Goal: Communication & Community: Share content

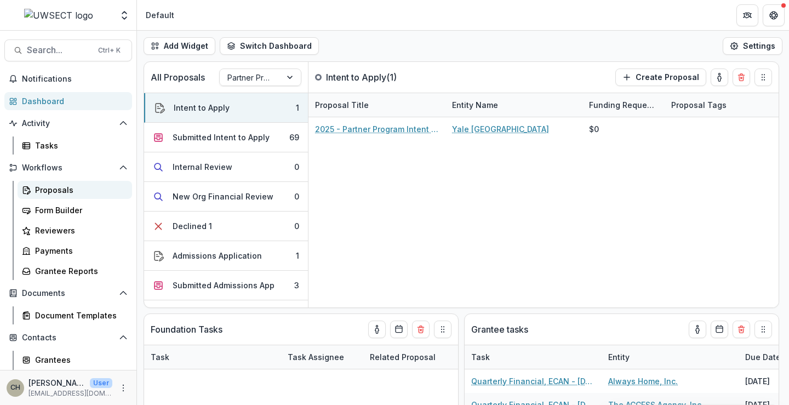
click at [70, 190] on div "Proposals" at bounding box center [79, 190] width 88 height 12
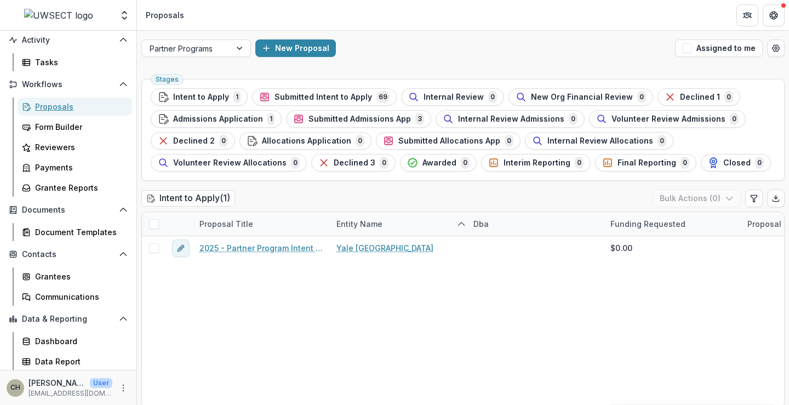
scroll to position [84, 0]
click at [56, 278] on div "Grantees" at bounding box center [79, 276] width 88 height 12
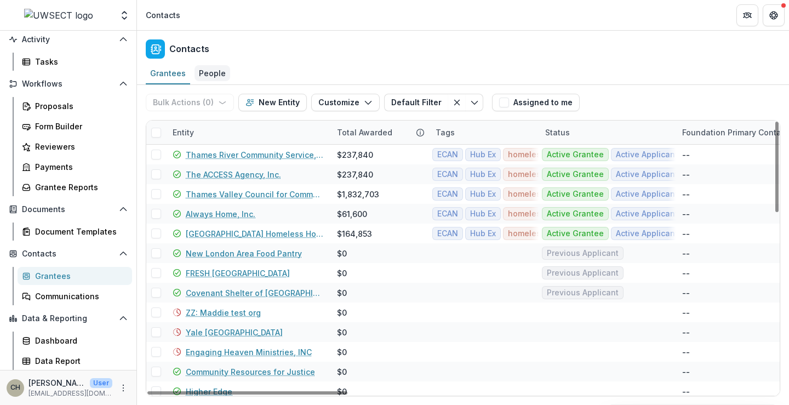
click at [212, 77] on div "People" at bounding box center [213, 73] width 36 height 16
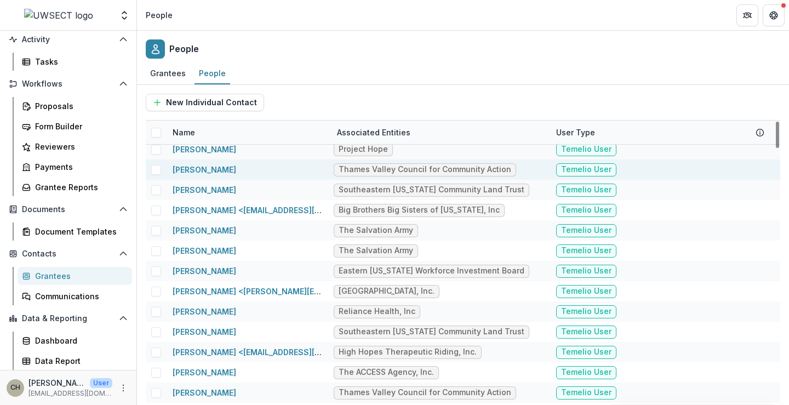
scroll to position [1864, 0]
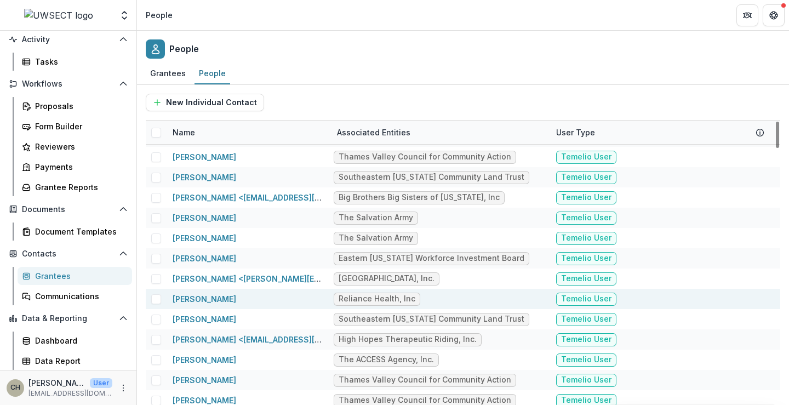
click at [236, 304] on div "[PERSON_NAME]" at bounding box center [205, 299] width 64 height 12
click at [236, 300] on link "[PERSON_NAME]" at bounding box center [205, 298] width 64 height 9
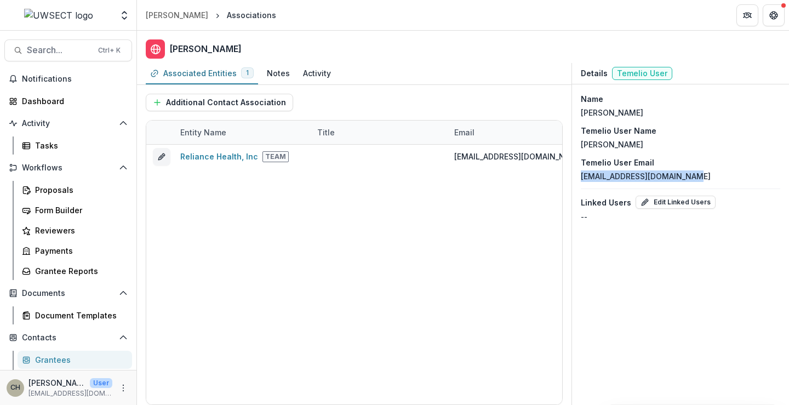
drag, startPoint x: 694, startPoint y: 180, endPoint x: 578, endPoint y: 184, distance: 116.3
click at [578, 184] on div "Name [PERSON_NAME] Temelio User Name [PERSON_NAME] Temelio User Email [EMAIL_AD…" at bounding box center [680, 157] width 217 height 147
copy p "[EMAIL_ADDRESS][DOMAIN_NAME]"
click at [185, 15] on div "[PERSON_NAME]" at bounding box center [177, 15] width 63 height 12
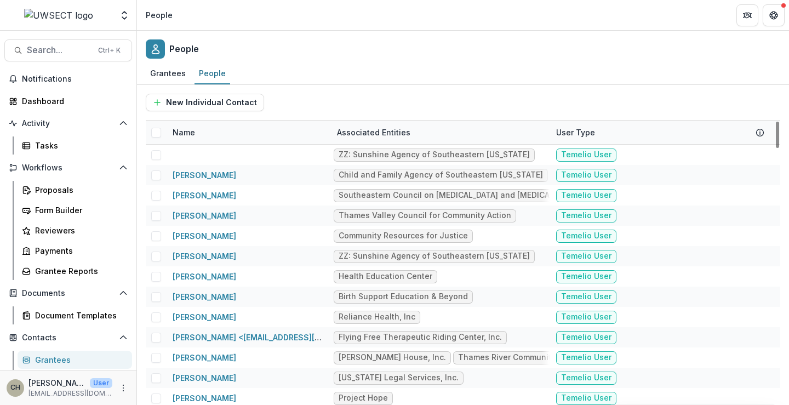
click at [363, 133] on div "Associated Entities" at bounding box center [374, 133] width 87 height 12
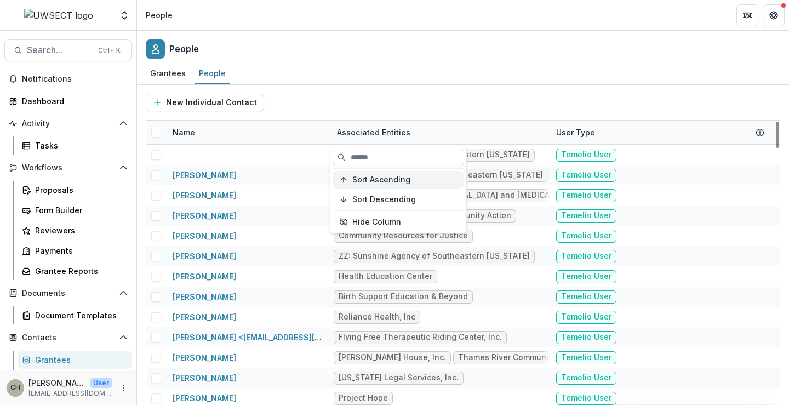
click at [366, 179] on span "Sort Ascending" at bounding box center [382, 179] width 58 height 9
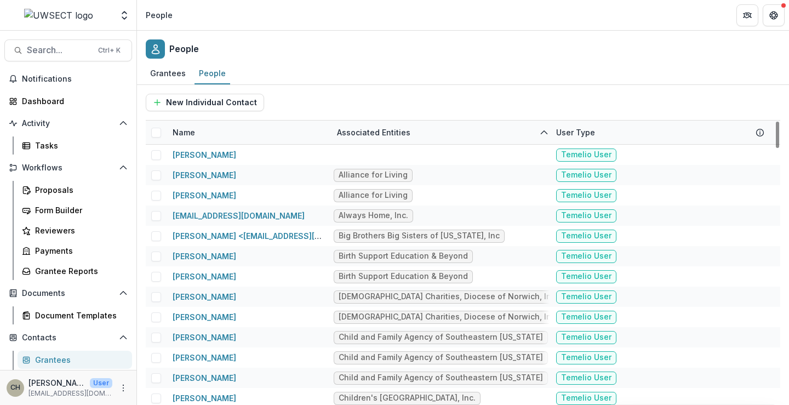
click at [432, 110] on div "New Individual Contact" at bounding box center [463, 103] width 635 height 18
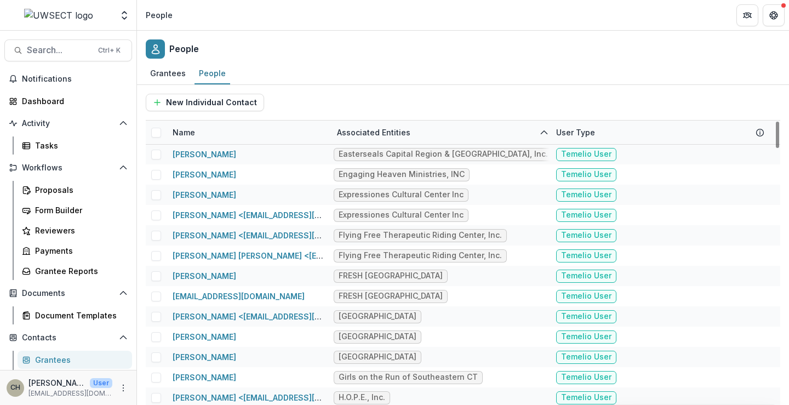
scroll to position [768, 0]
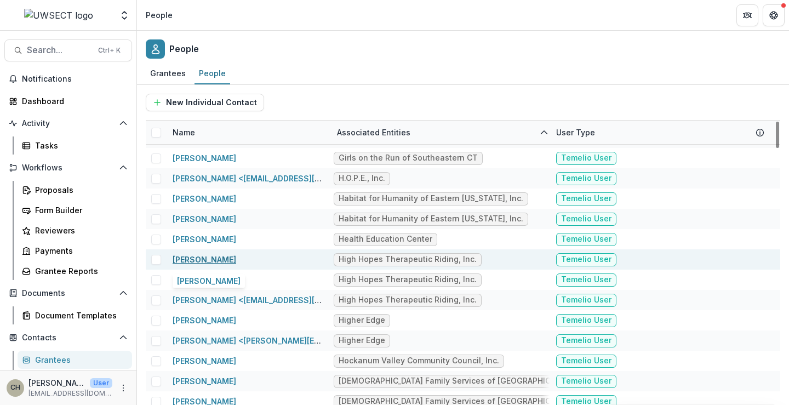
click at [209, 259] on link "[PERSON_NAME]" at bounding box center [205, 259] width 64 height 9
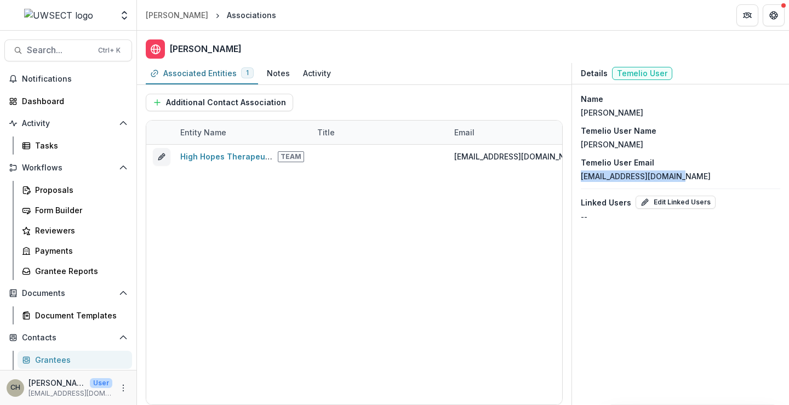
drag, startPoint x: 685, startPoint y: 179, endPoint x: 578, endPoint y: 184, distance: 106.5
click at [578, 184] on div "Name [PERSON_NAME] Temelio User Name [PERSON_NAME] Temelio User Email [EMAIL_AD…" at bounding box center [680, 157] width 217 height 147
copy p "[EMAIL_ADDRESS][DOMAIN_NAME]"
drag, startPoint x: 746, startPoint y: 139, endPoint x: 720, endPoint y: 151, distance: 28.0
click at [746, 139] on div "Temelio User Name [PERSON_NAME]" at bounding box center [681, 137] width 200 height 25
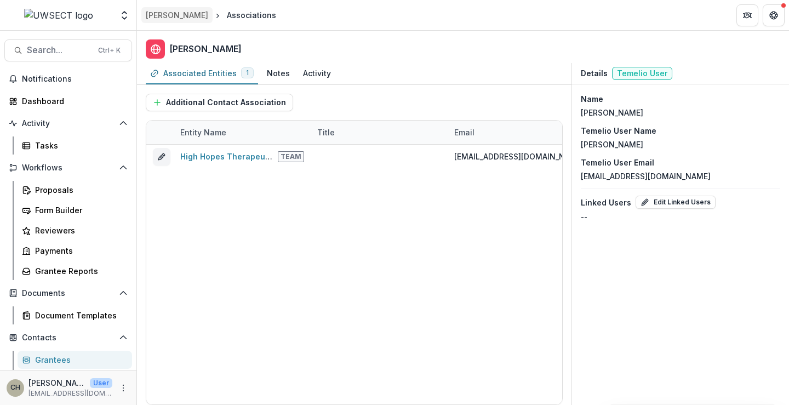
click at [156, 13] on div "[PERSON_NAME]" at bounding box center [177, 15] width 63 height 12
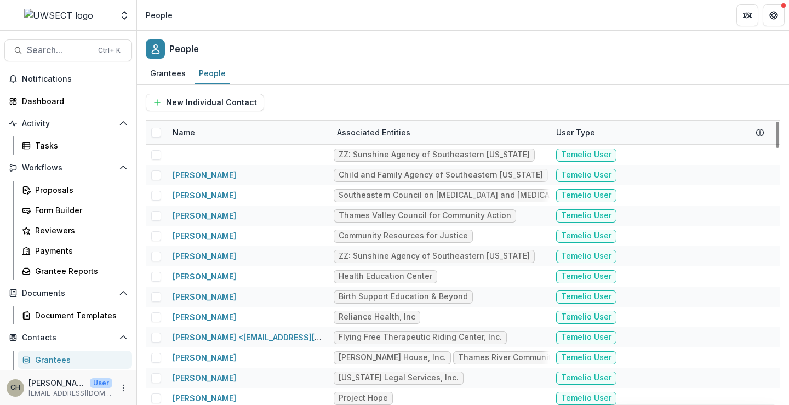
click at [389, 130] on div "Associated Entities" at bounding box center [374, 133] width 87 height 12
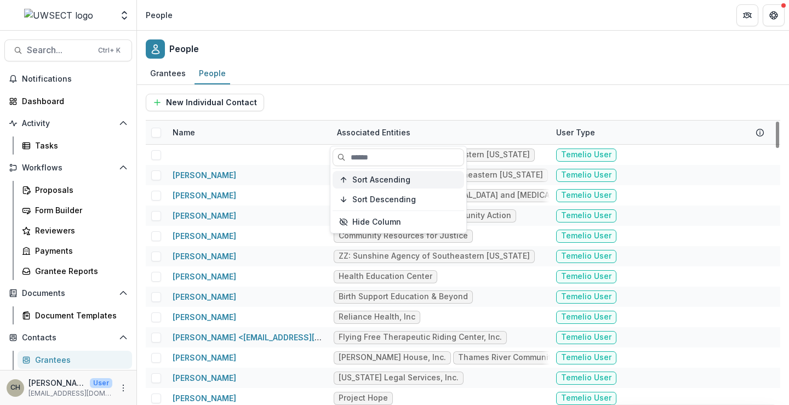
click at [393, 177] on span "Sort Ascending" at bounding box center [382, 179] width 58 height 9
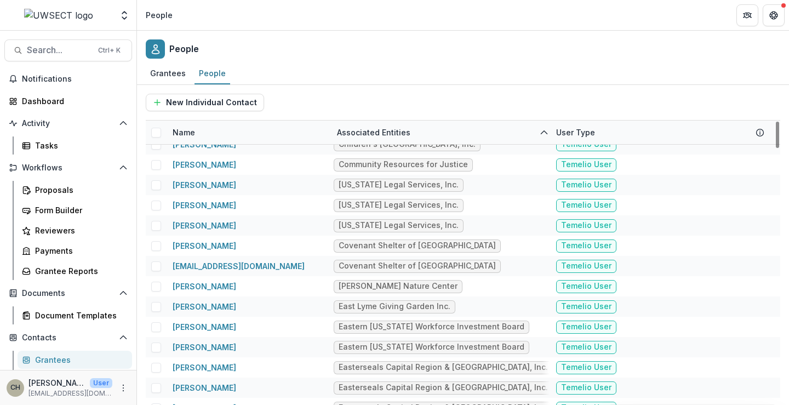
click at [455, 101] on div "New Individual Contact" at bounding box center [463, 103] width 635 height 18
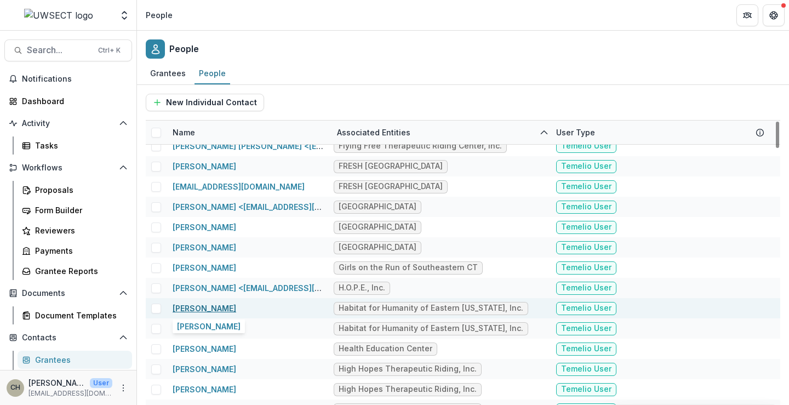
scroll to position [713, 0]
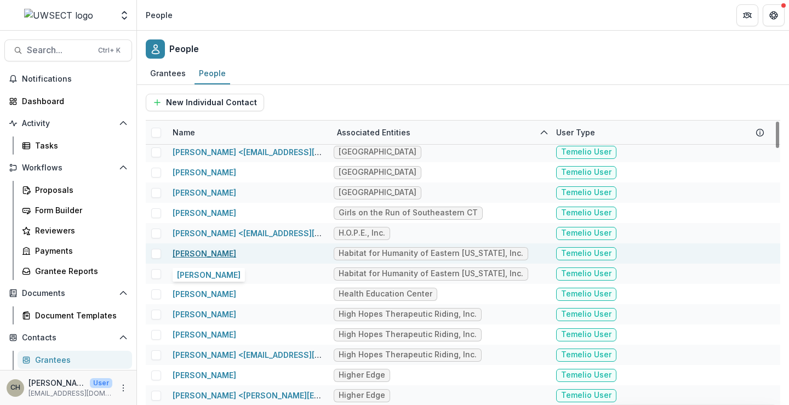
click at [226, 251] on link "[PERSON_NAME]" at bounding box center [205, 253] width 64 height 9
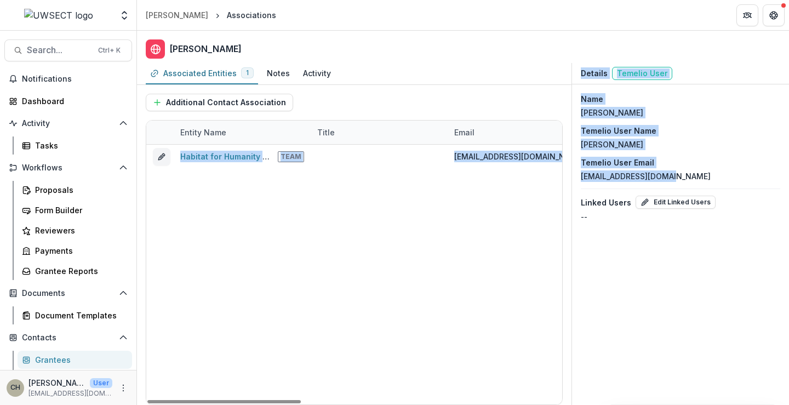
drag, startPoint x: 668, startPoint y: 178, endPoint x: 567, endPoint y: 181, distance: 100.9
click at [567, 181] on div "Associated Entities 1 Notes Activity Additional Contact Association Entity Name…" at bounding box center [463, 234] width 652 height 342
click at [730, 165] on div "Temelio User Email [EMAIL_ADDRESS][DOMAIN_NAME]" at bounding box center [681, 169] width 200 height 25
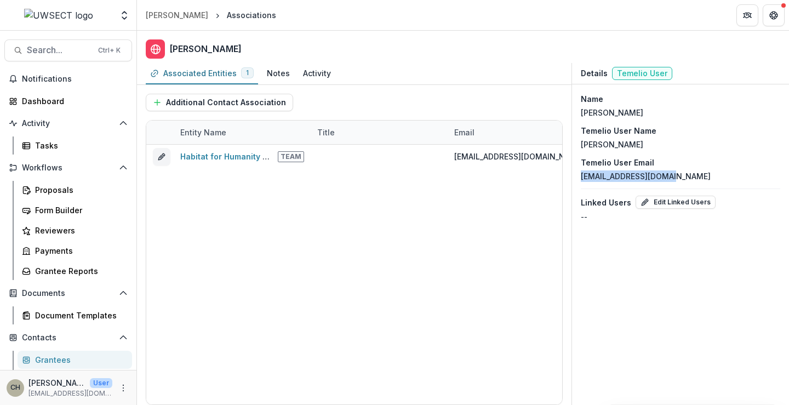
drag, startPoint x: 654, startPoint y: 179, endPoint x: 581, endPoint y: 179, distance: 72.4
click at [581, 179] on div "Temelio User Email [EMAIL_ADDRESS][DOMAIN_NAME]" at bounding box center [681, 169] width 200 height 25
copy p "[EMAIL_ADDRESS][DOMAIN_NAME]"
click at [173, 15] on div "[PERSON_NAME]" at bounding box center [177, 15] width 63 height 12
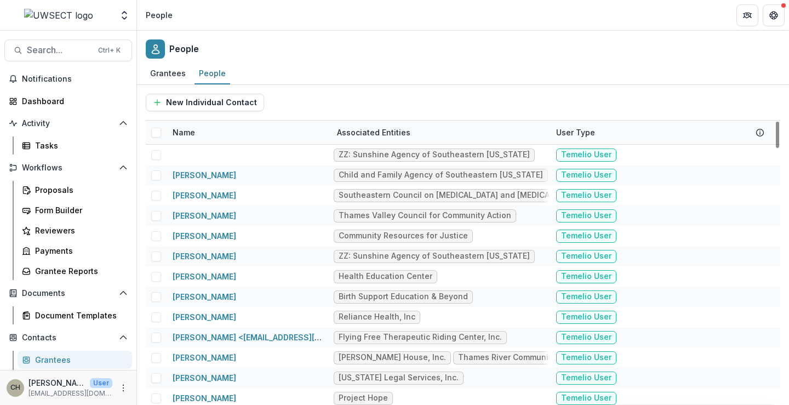
click at [377, 132] on div "Associated Entities" at bounding box center [374, 133] width 87 height 12
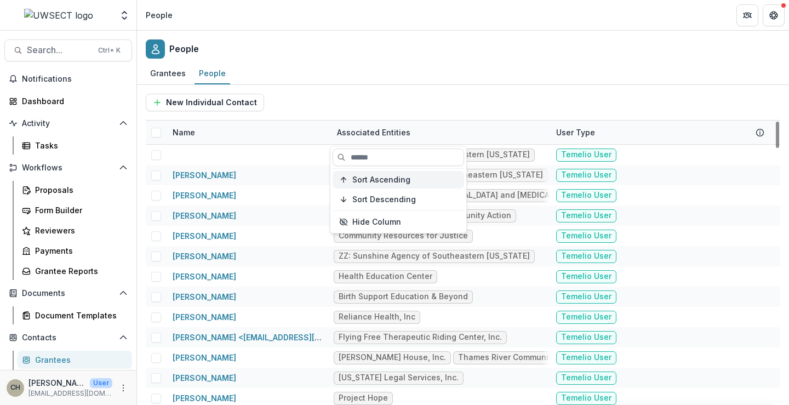
click at [373, 185] on button "Sort Ascending" at bounding box center [399, 180] width 132 height 18
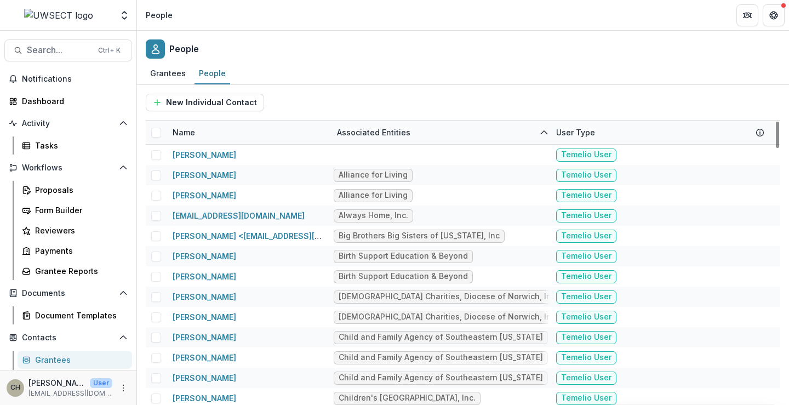
click at [499, 100] on div "New Individual Contact" at bounding box center [463, 103] width 635 height 18
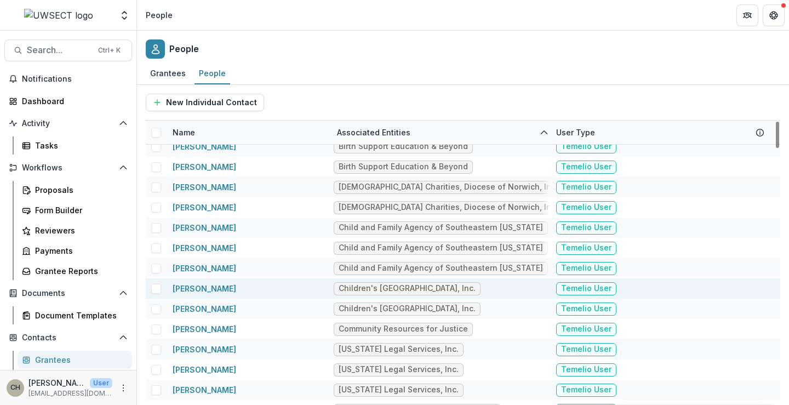
scroll to position [164, 0]
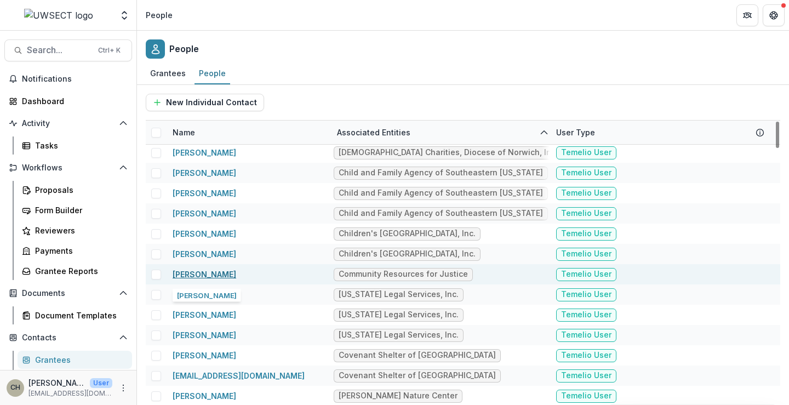
click at [185, 276] on link "[PERSON_NAME]" at bounding box center [205, 274] width 64 height 9
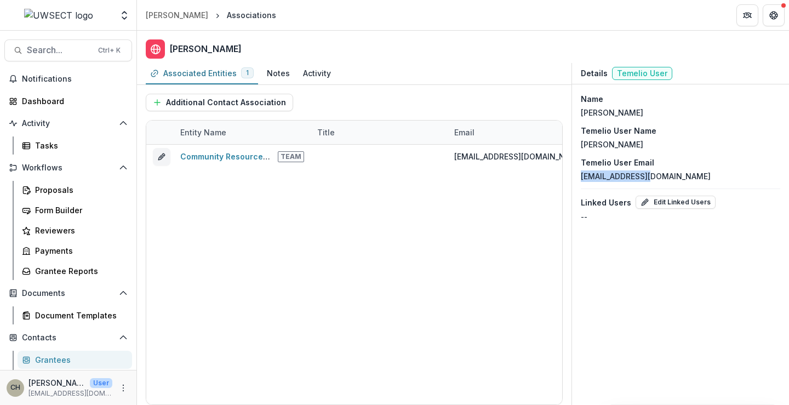
drag, startPoint x: 648, startPoint y: 178, endPoint x: 581, endPoint y: 182, distance: 67.5
click at [581, 182] on div "Name [PERSON_NAME] Temelio User Name [PERSON_NAME] Temelio User Email [EMAIL_AD…" at bounding box center [680, 157] width 217 height 147
copy p "[EMAIL_ADDRESS][DOMAIN_NAME]"
click at [47, 189] on div "Proposals" at bounding box center [79, 190] width 88 height 12
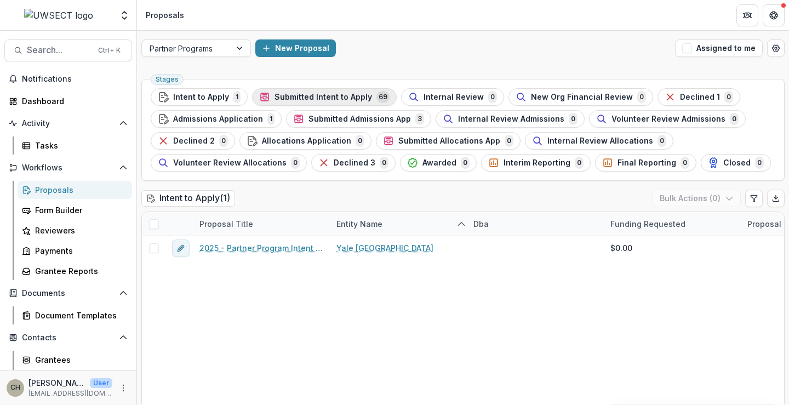
click at [283, 98] on span "Submitted Intent to Apply" at bounding box center [324, 97] width 98 height 9
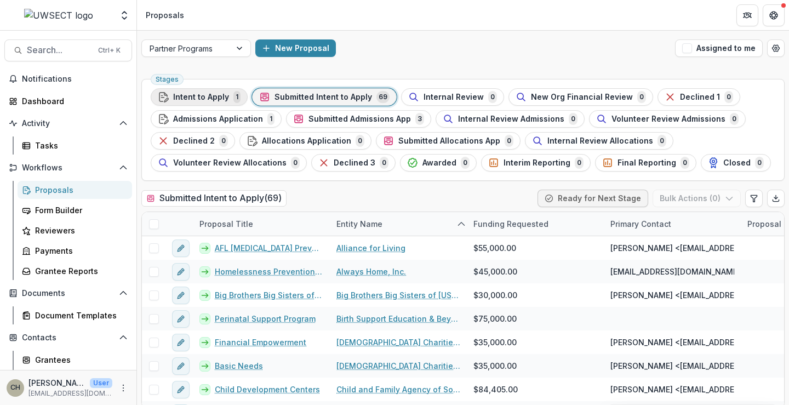
click at [183, 95] on span "Intent to Apply" at bounding box center [201, 97] width 56 height 9
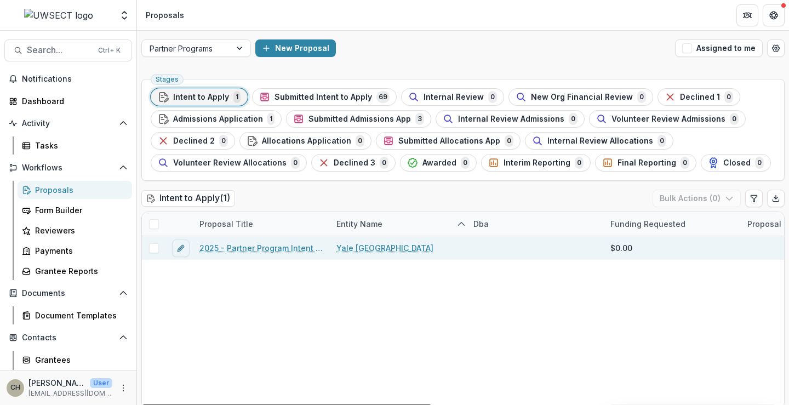
click at [253, 245] on link "2025 - Partner Program Intent to Apply" at bounding box center [262, 248] width 124 height 12
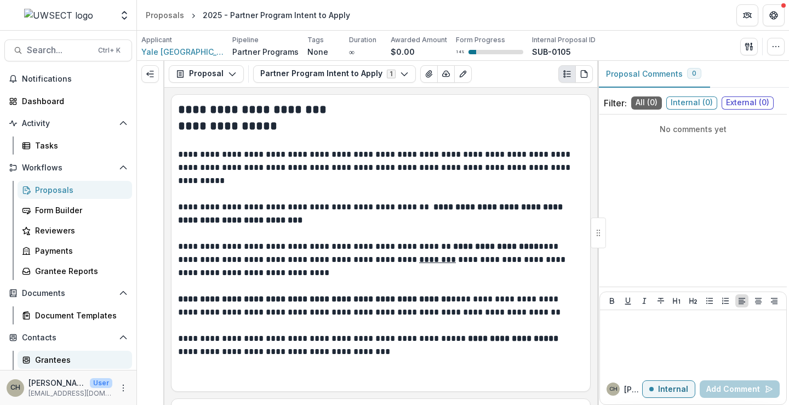
click at [55, 358] on div "Grantees" at bounding box center [79, 360] width 88 height 12
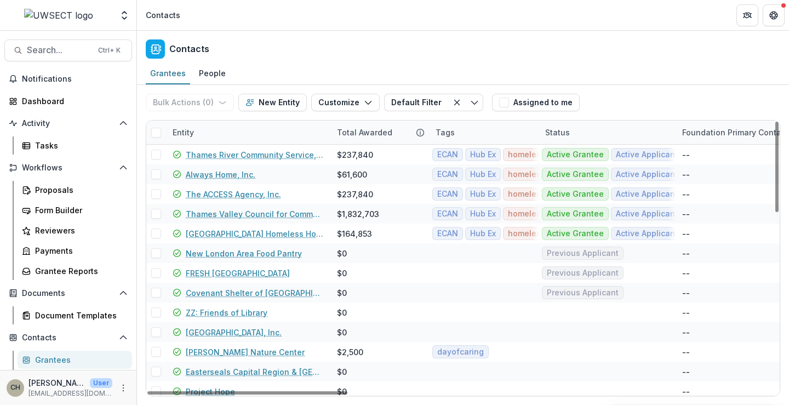
click at [201, 135] on div "Entity" at bounding box center [248, 133] width 164 height 24
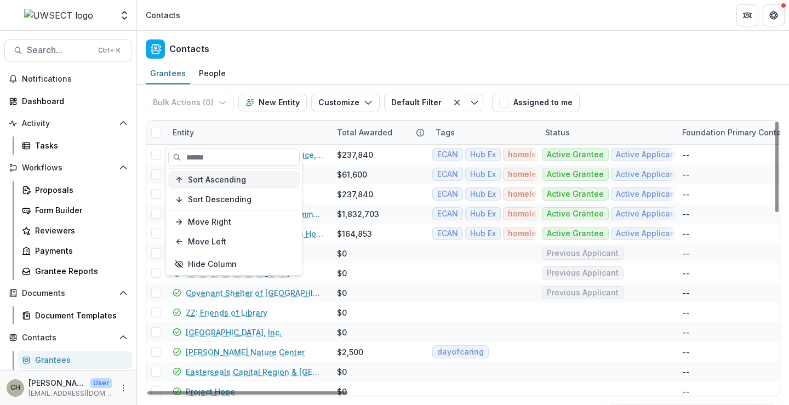
click at [214, 178] on span "Sort Ascending" at bounding box center [217, 179] width 58 height 9
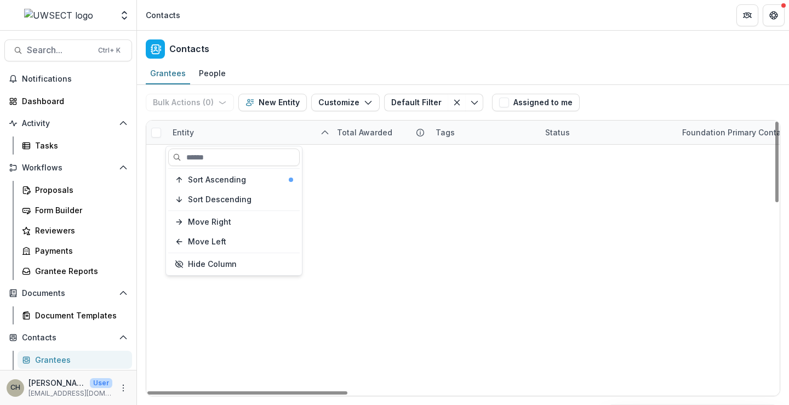
scroll to position [538, 0]
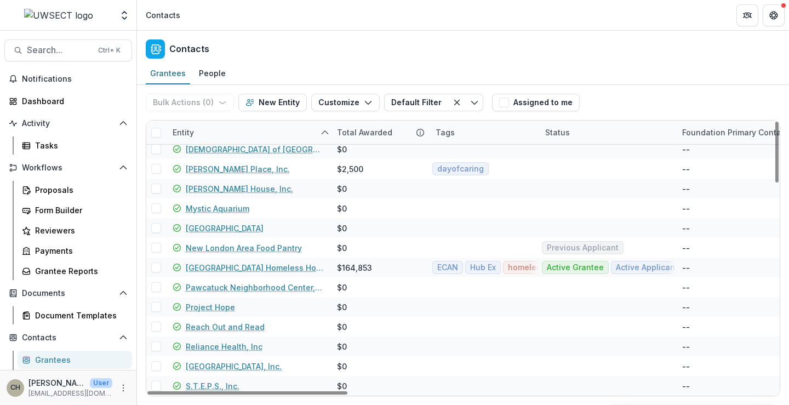
click at [214, 120] on div "Bulk Actions ( 0 ) Send Email Create Proposals Create Tasks New Entity Customiz…" at bounding box center [317, 102] width 342 height 35
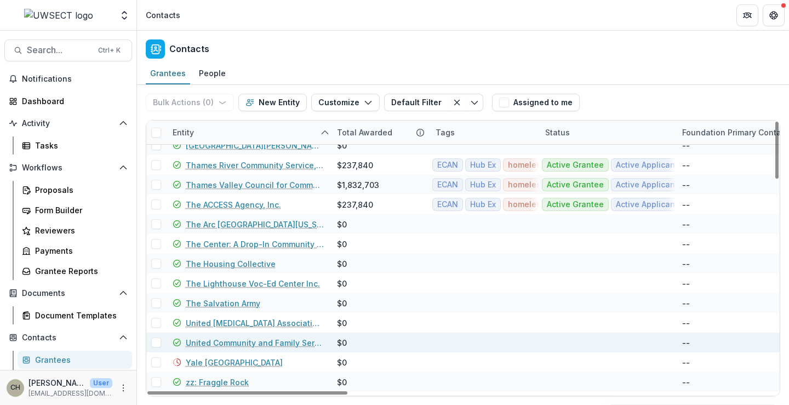
scroll to position [1012, 0]
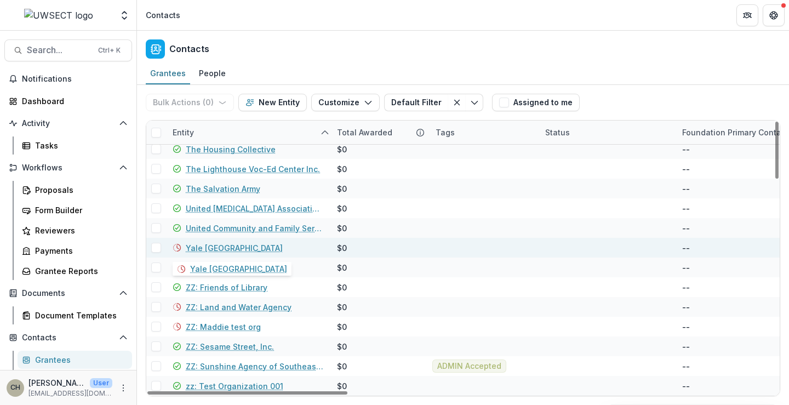
click at [235, 249] on link "Yale [GEOGRAPHIC_DATA]" at bounding box center [234, 248] width 97 height 12
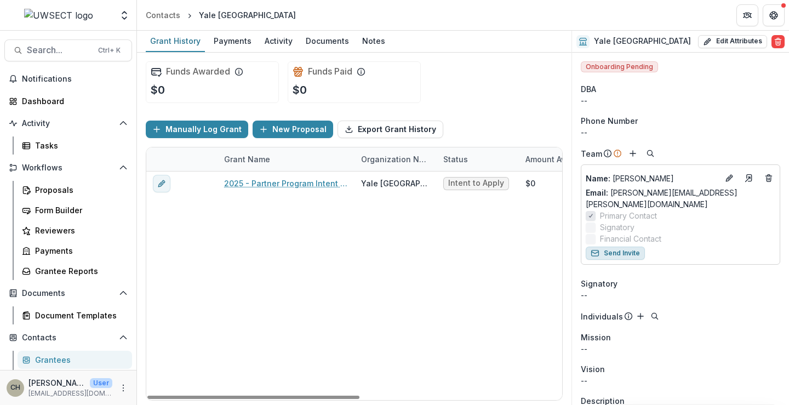
click at [618, 250] on button "Send Invite" at bounding box center [615, 253] width 59 height 13
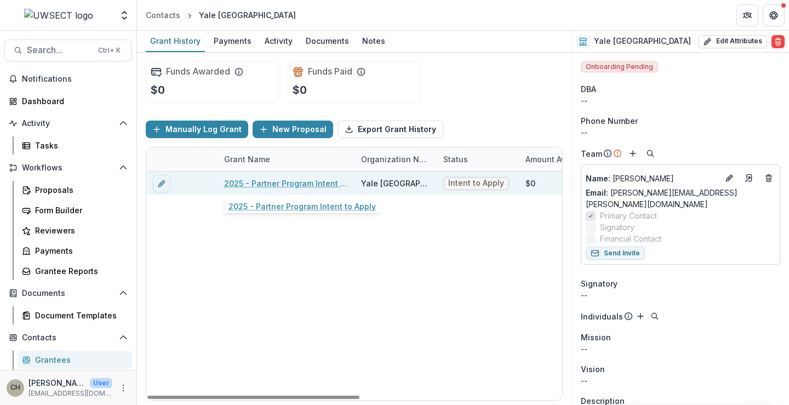
click at [255, 178] on link "2025 - Partner Program Intent to Apply" at bounding box center [286, 184] width 124 height 12
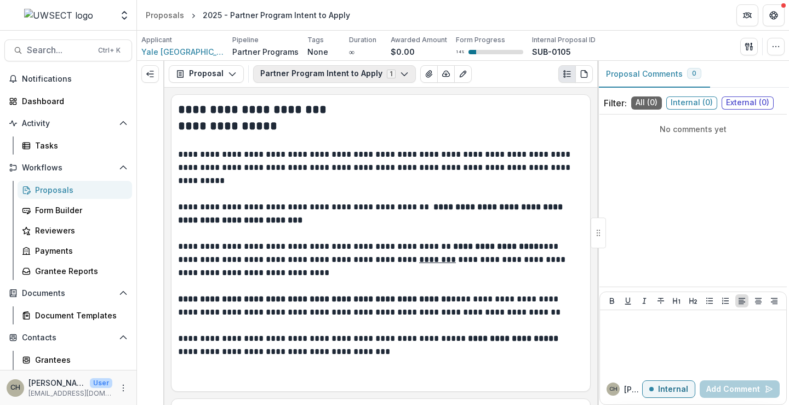
click at [400, 76] on icon "button" at bounding box center [404, 74] width 9 height 9
click at [443, 116] on h2 "**********" at bounding box center [379, 109] width 402 height 17
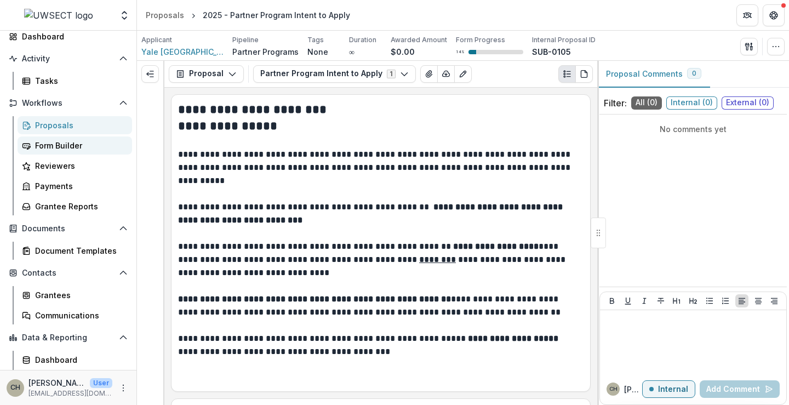
scroll to position [84, 0]
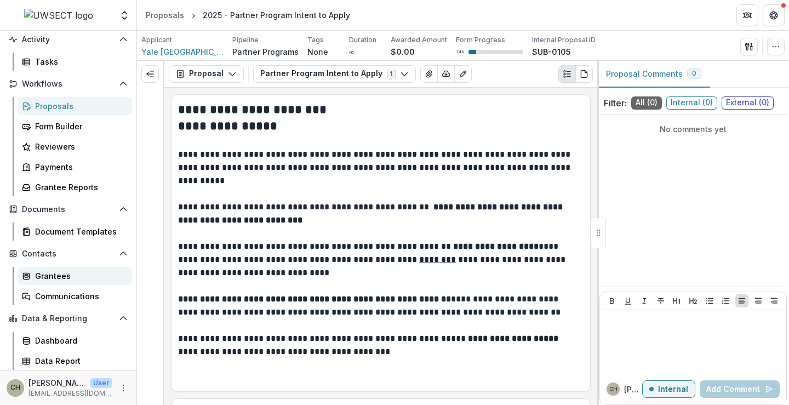
click at [49, 280] on div "Grantees" at bounding box center [79, 276] width 88 height 12
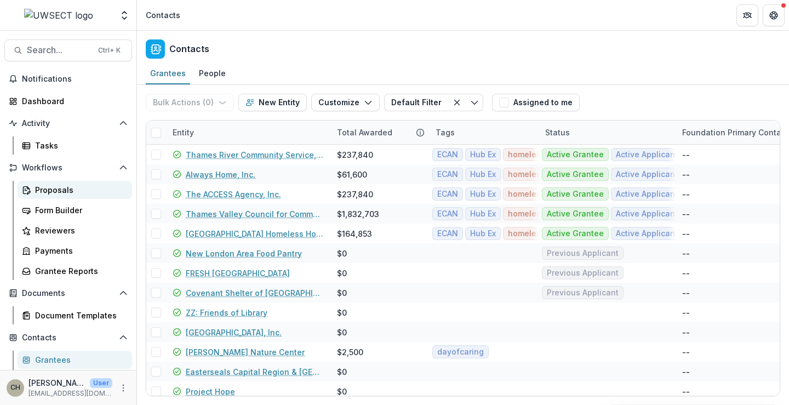
click at [63, 191] on div "Proposals" at bounding box center [79, 190] width 88 height 12
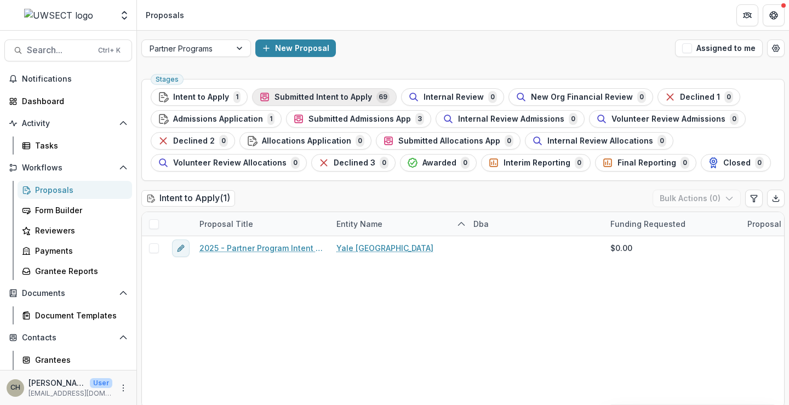
click at [302, 96] on span "Submitted Intent to Apply" at bounding box center [324, 97] width 98 height 9
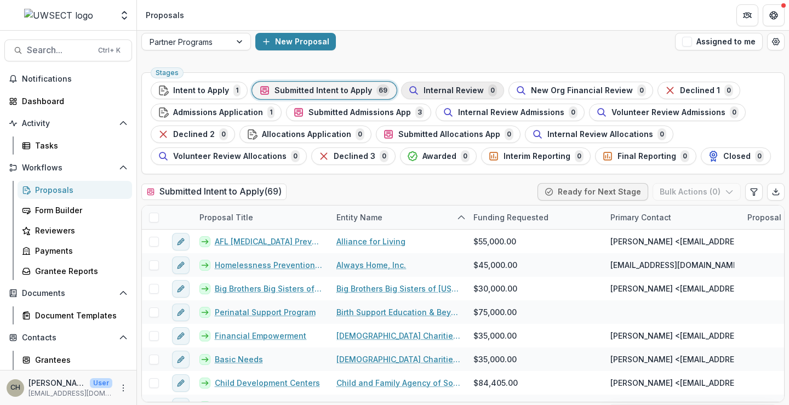
scroll to position [8, 0]
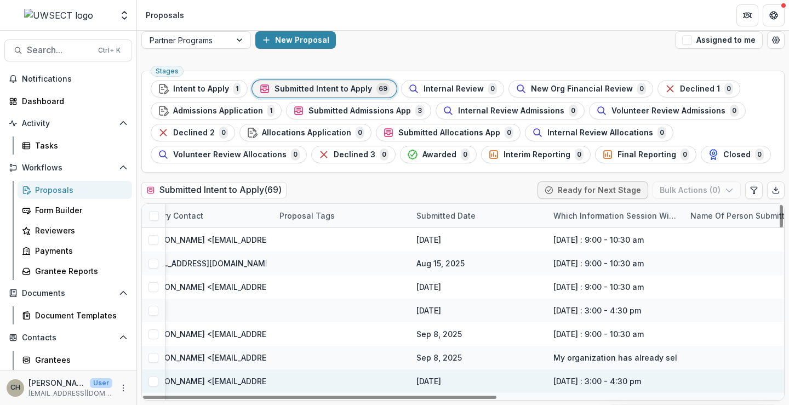
drag, startPoint x: 469, startPoint y: 399, endPoint x: 729, endPoint y: 370, distance: 262.0
click at [497, 396] on div at bounding box center [320, 397] width 354 height 3
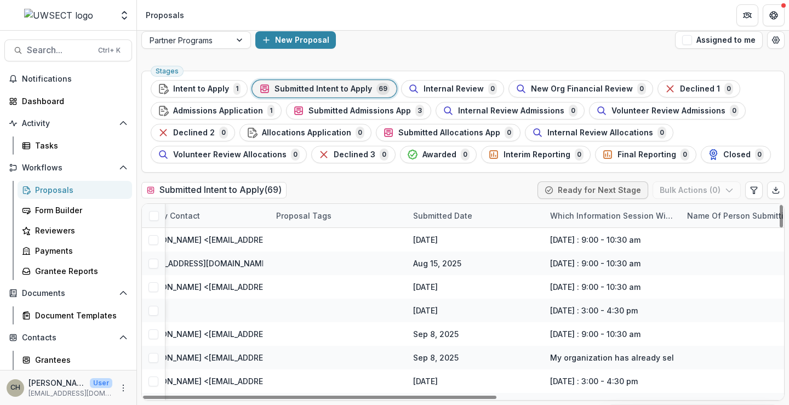
click at [604, 216] on div "Which information session will you or an organization representative, attend?" at bounding box center [612, 216] width 137 height 12
click at [601, 262] on span "Sort Ascending" at bounding box center [595, 263] width 58 height 9
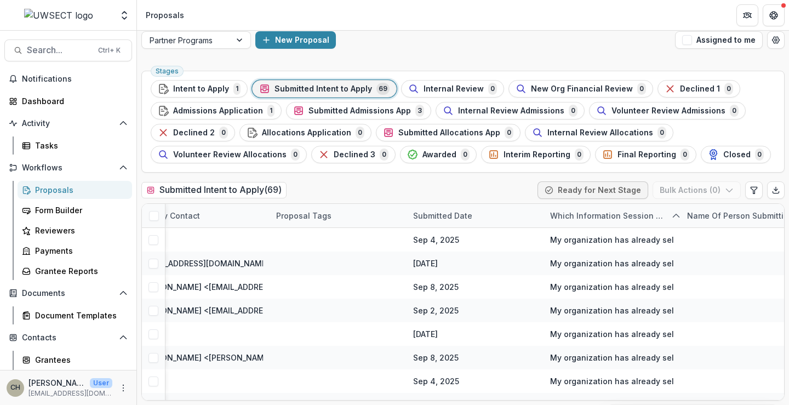
click at [507, 188] on div "Submitted Intent to Apply ( 69 ) Ready for Next Stage Bulk Actions ( 0 )" at bounding box center [463, 192] width 644 height 22
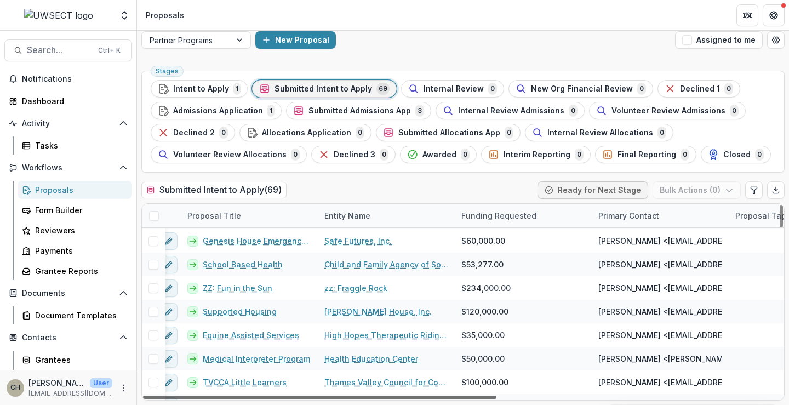
scroll to position [329, 0]
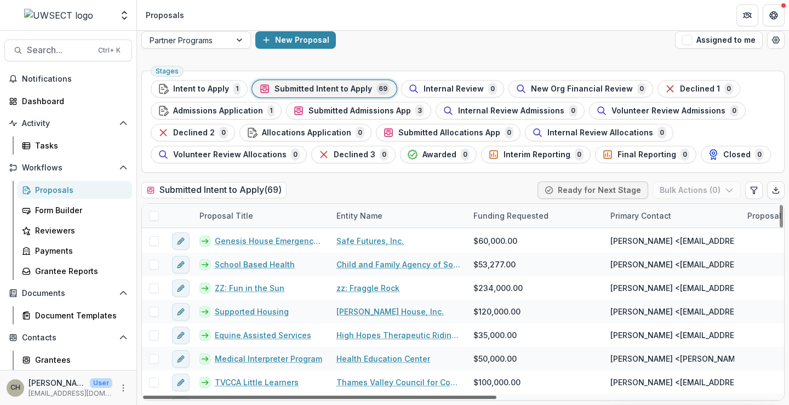
drag, startPoint x: 645, startPoint y: 399, endPoint x: 362, endPoint y: 394, distance: 282.4
click at [362, 396] on div at bounding box center [320, 397] width 354 height 3
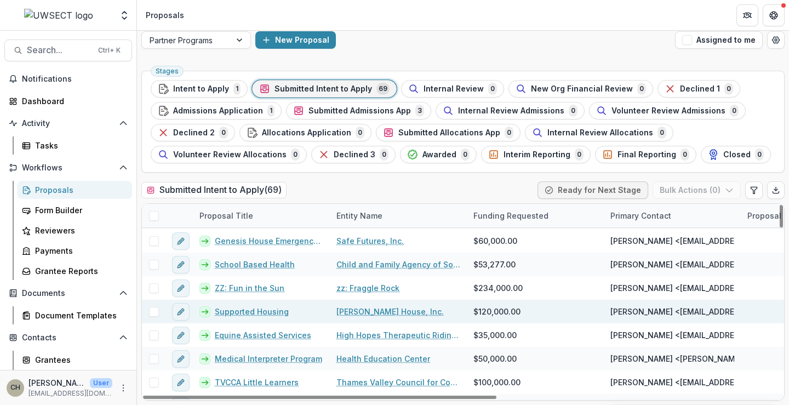
click at [152, 314] on span at bounding box center [154, 312] width 10 height 10
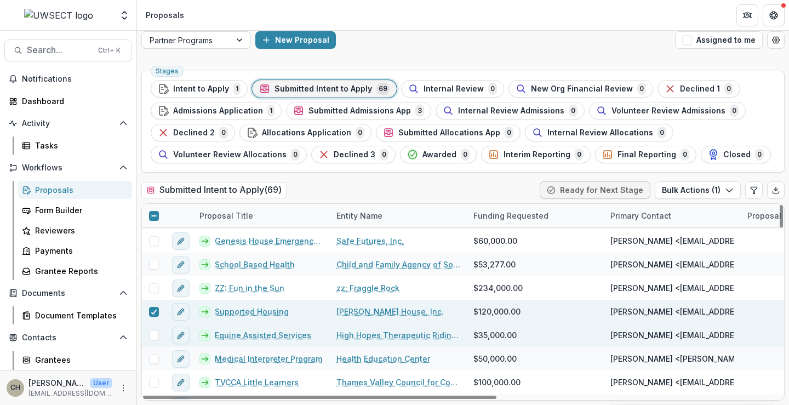
click at [156, 332] on span at bounding box center [154, 336] width 10 height 10
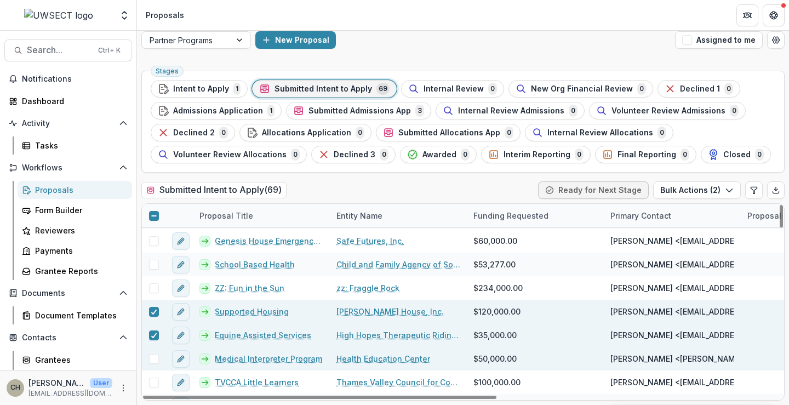
click at [152, 350] on div at bounding box center [154, 359] width 24 height 24
click at [154, 358] on span at bounding box center [154, 359] width 10 height 10
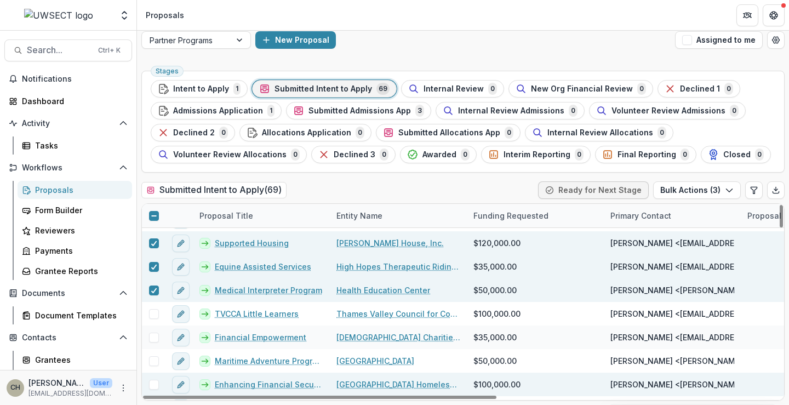
scroll to position [439, 0]
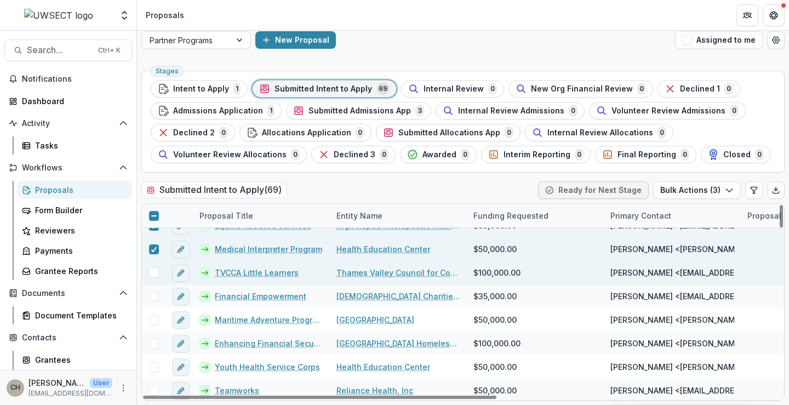
click at [155, 273] on span at bounding box center [154, 273] width 10 height 10
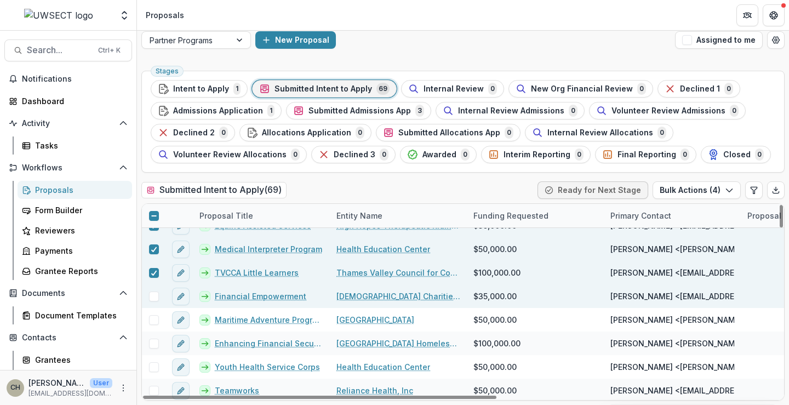
click at [154, 299] on span at bounding box center [154, 297] width 10 height 10
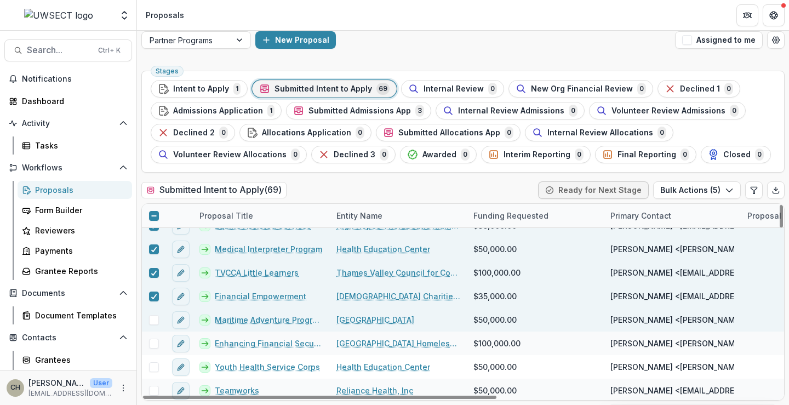
click at [152, 318] on span at bounding box center [154, 320] width 10 height 10
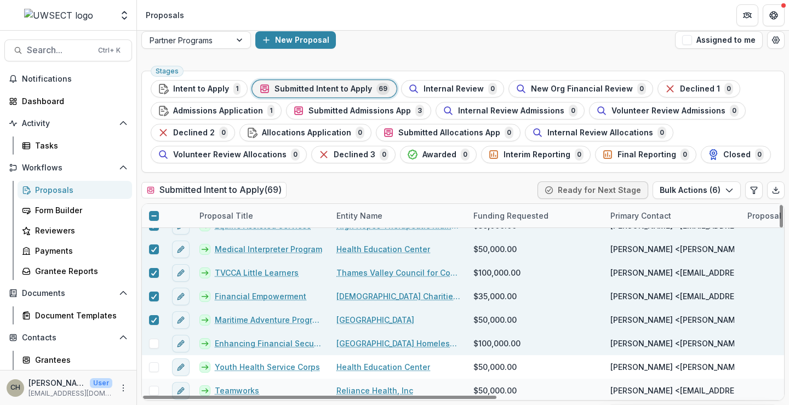
click at [154, 342] on span at bounding box center [154, 344] width 10 height 10
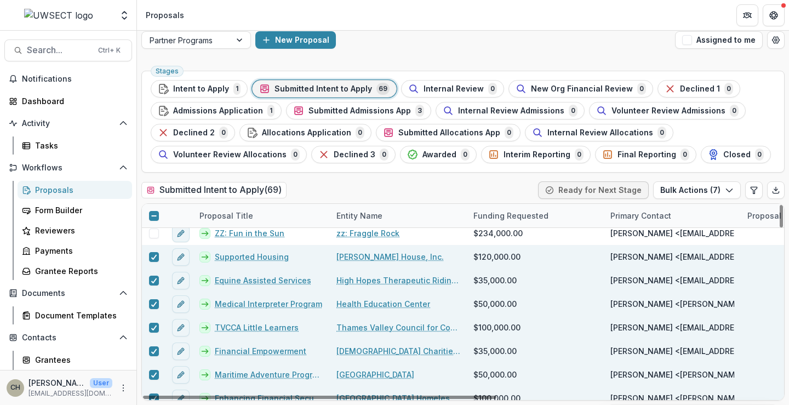
scroll to position [329, 0]
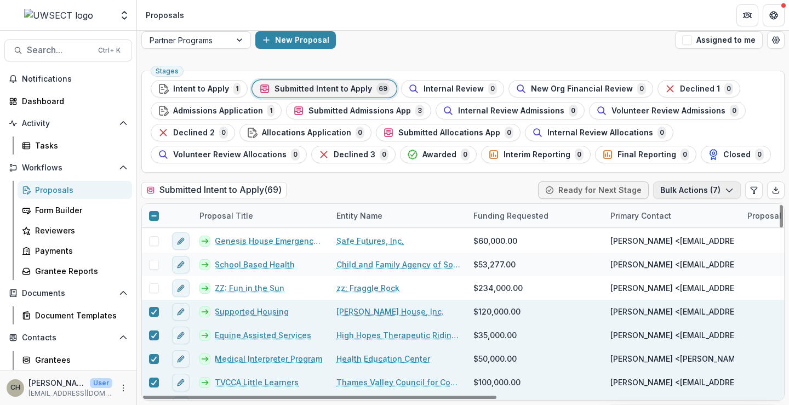
click at [714, 188] on button "Bulk Actions ( 7 )" at bounding box center [698, 190] width 88 height 18
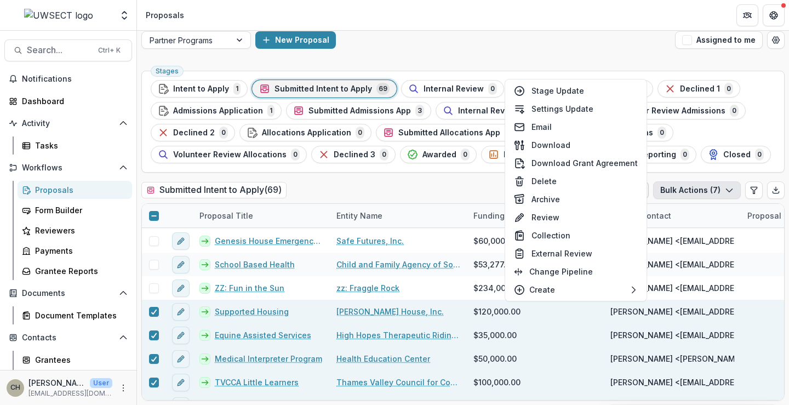
click at [624, 50] on div "Partner Programs New Proposal Assigned to me" at bounding box center [463, 39] width 652 height 35
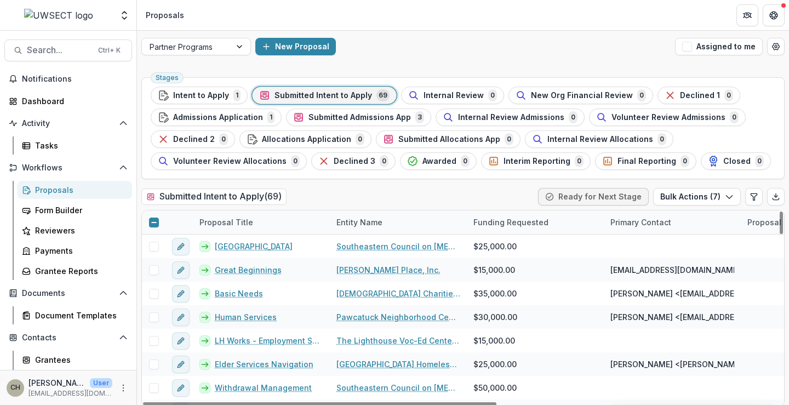
scroll to position [0, 0]
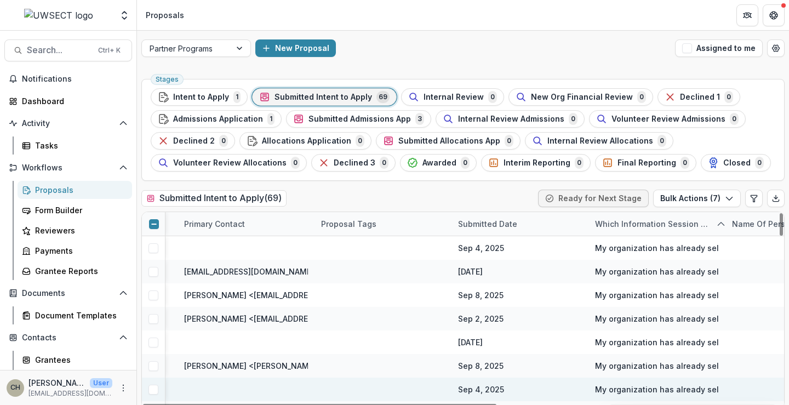
drag, startPoint x: 457, startPoint y: 404, endPoint x: 678, endPoint y: 391, distance: 220.8
click at [497, 404] on div at bounding box center [320, 405] width 354 height 3
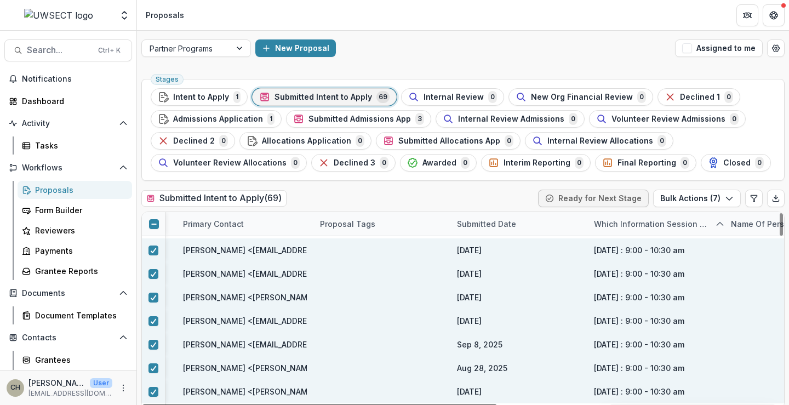
scroll to position [493, 428]
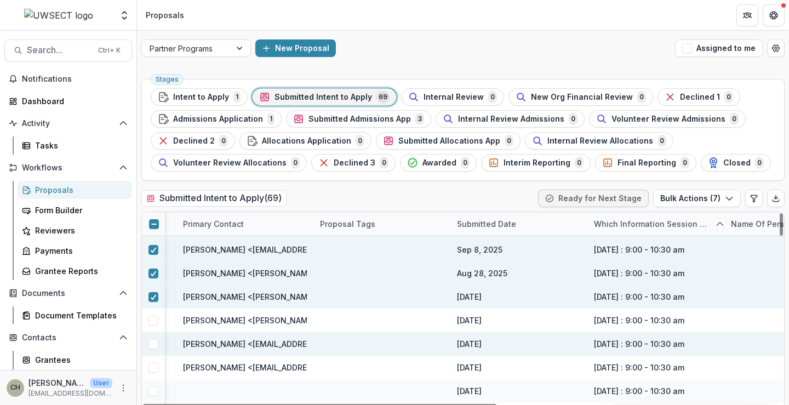
click at [156, 346] on span at bounding box center [154, 344] width 10 height 10
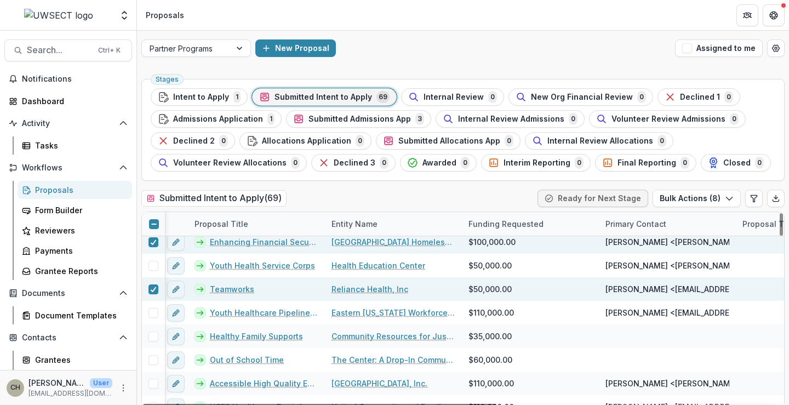
scroll to position [548, 0]
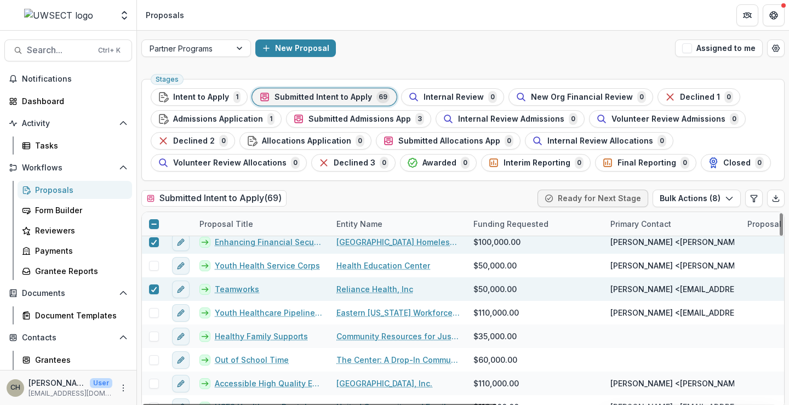
drag, startPoint x: 590, startPoint y: 406, endPoint x: 346, endPoint y: 404, distance: 243.4
click at [351, 405] on div at bounding box center [320, 405] width 354 height 3
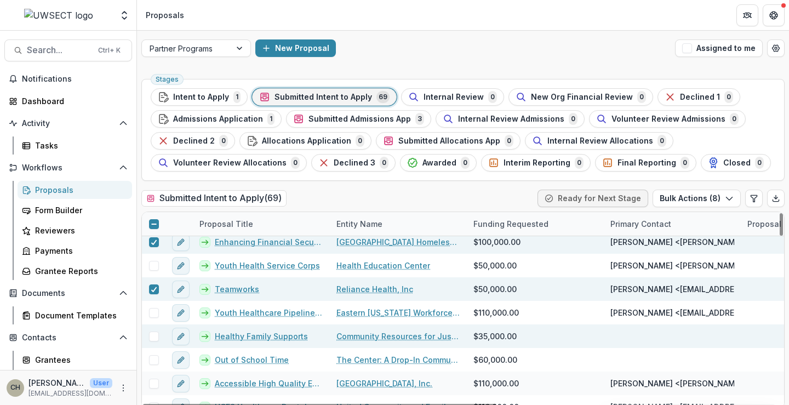
click at [154, 338] on span at bounding box center [154, 337] width 10 height 10
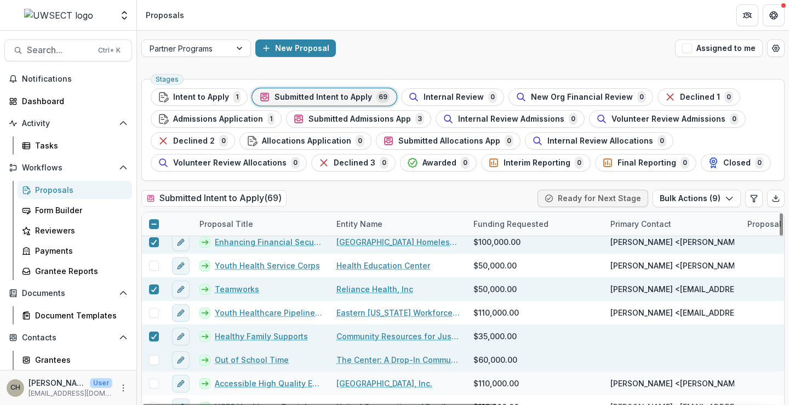
click at [153, 360] on span at bounding box center [154, 360] width 10 height 10
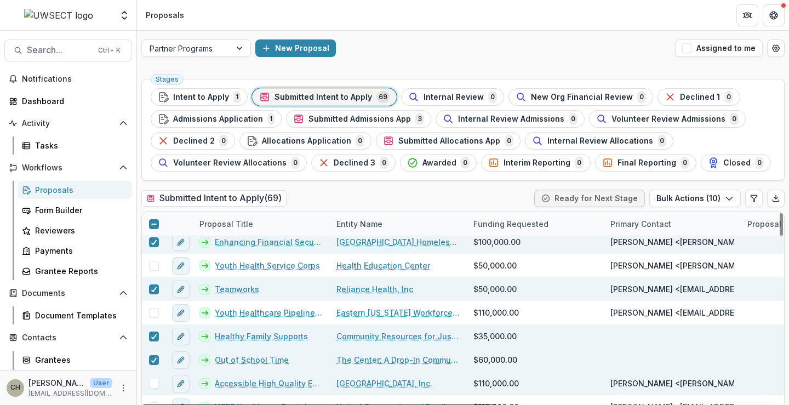
click at [152, 383] on span at bounding box center [154, 384] width 10 height 10
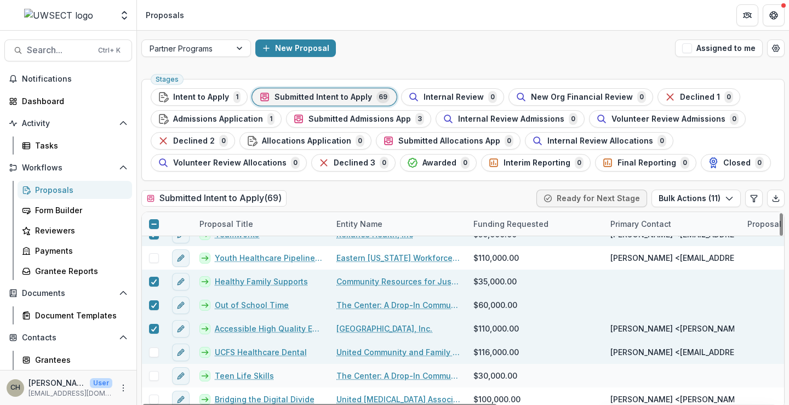
click at [153, 349] on span at bounding box center [154, 353] width 10 height 10
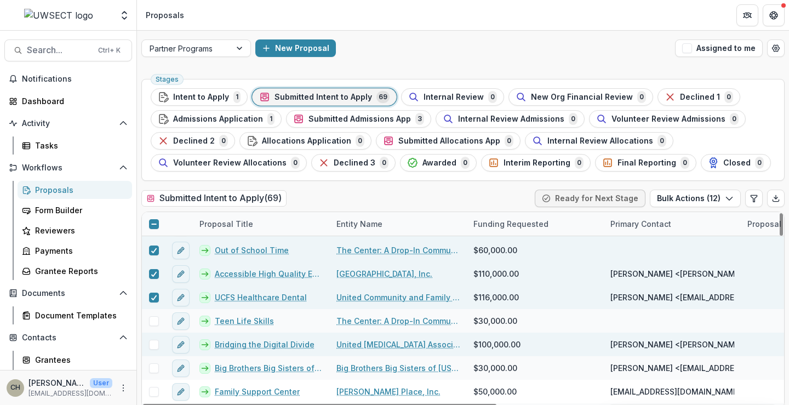
click at [156, 345] on span at bounding box center [154, 345] width 10 height 10
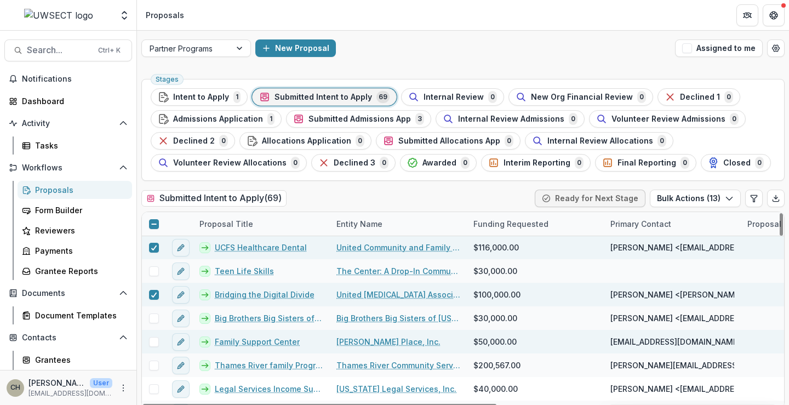
scroll to position [713, 0]
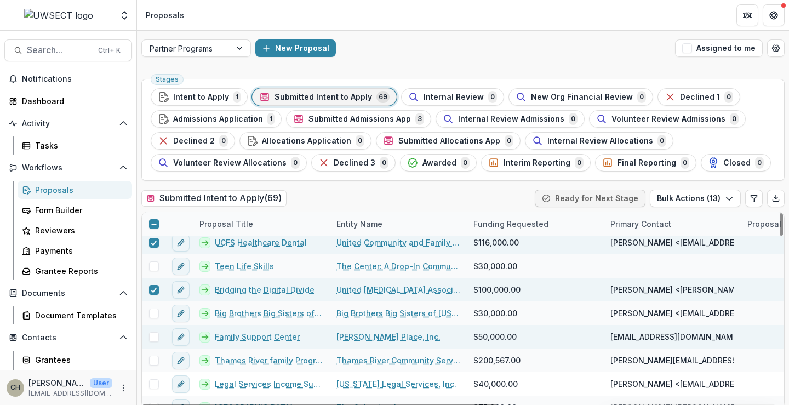
click at [157, 337] on span at bounding box center [154, 337] width 10 height 10
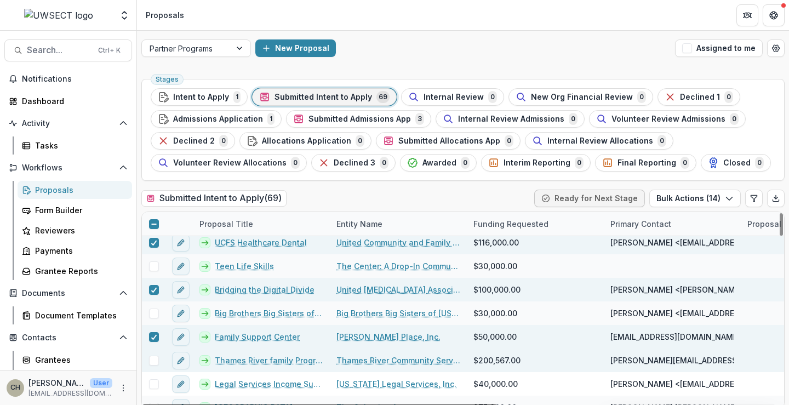
click at [156, 360] on span at bounding box center [154, 361] width 10 height 10
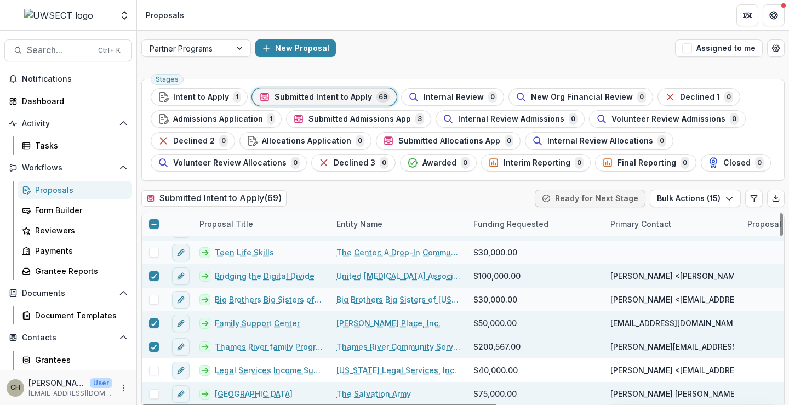
scroll to position [768, 0]
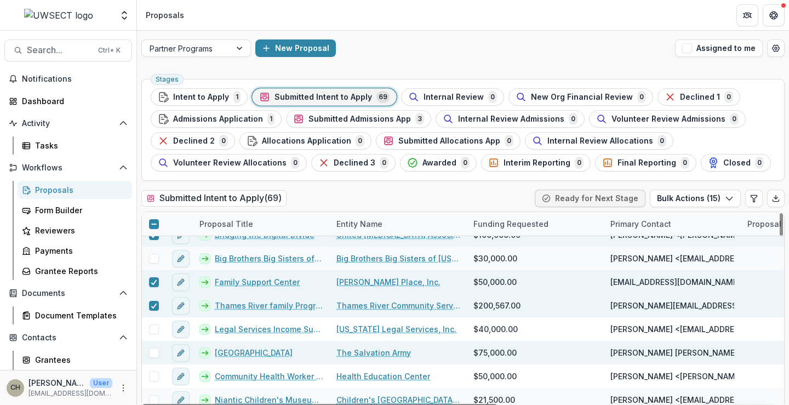
click at [152, 355] on span at bounding box center [154, 353] width 10 height 10
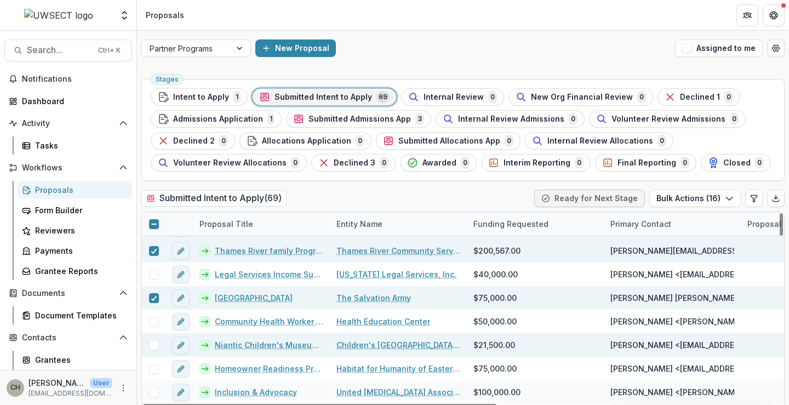
scroll to position [877, 0]
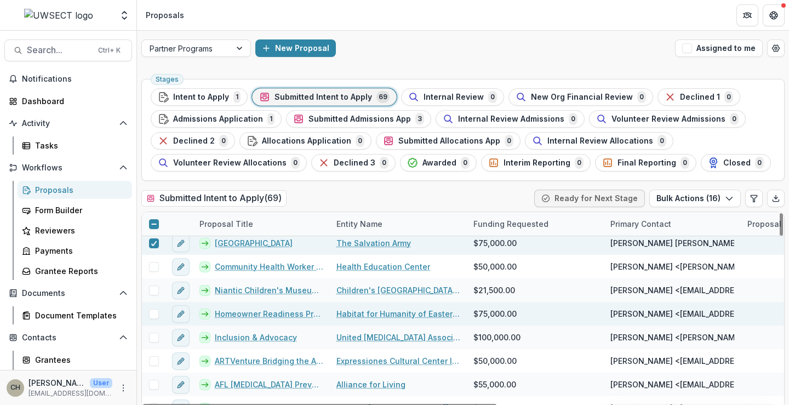
click at [151, 313] on span at bounding box center [154, 314] width 10 height 10
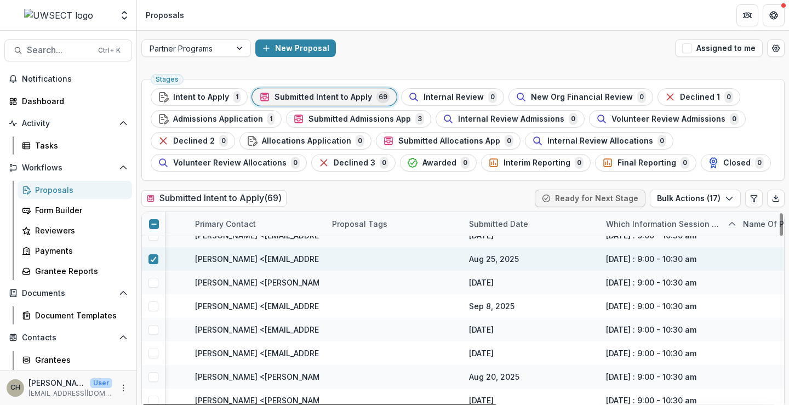
scroll to position [932, 419]
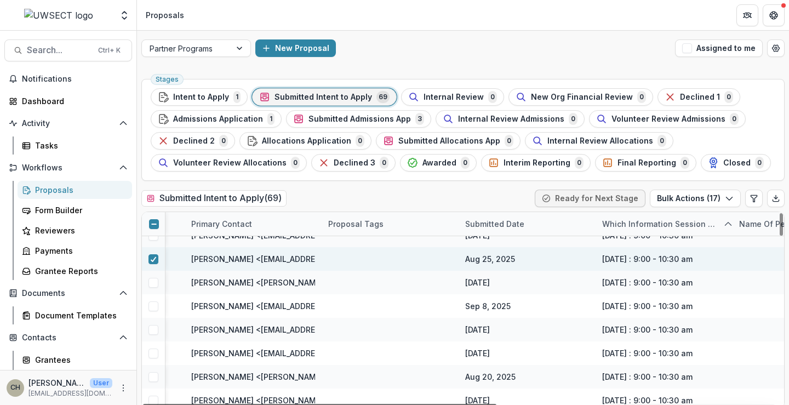
drag, startPoint x: 387, startPoint y: 402, endPoint x: 618, endPoint y: 390, distance: 231.1
click at [497, 404] on div at bounding box center [320, 405] width 354 height 3
click at [731, 200] on button "Bulk Actions ( 17 )" at bounding box center [695, 199] width 91 height 18
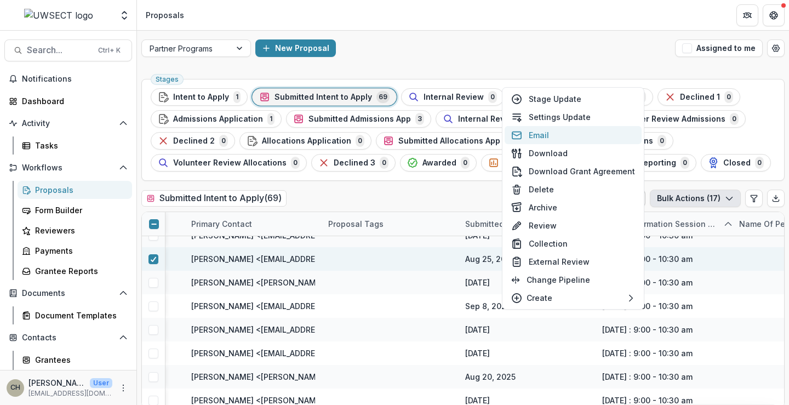
click at [550, 136] on button "Email" at bounding box center [573, 135] width 137 height 18
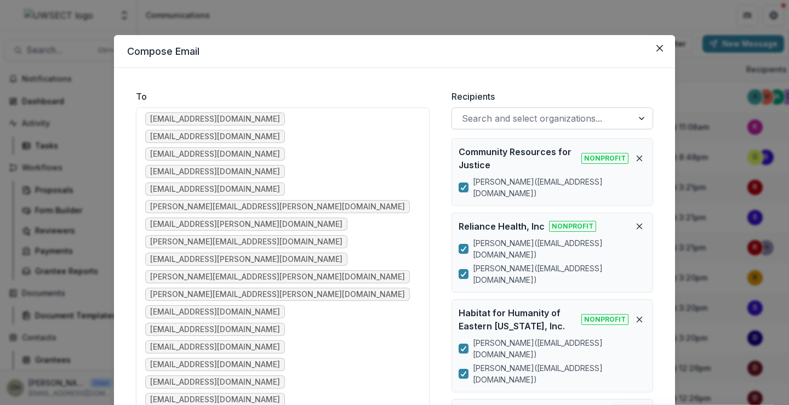
click at [465, 118] on div at bounding box center [542, 118] width 161 height 15
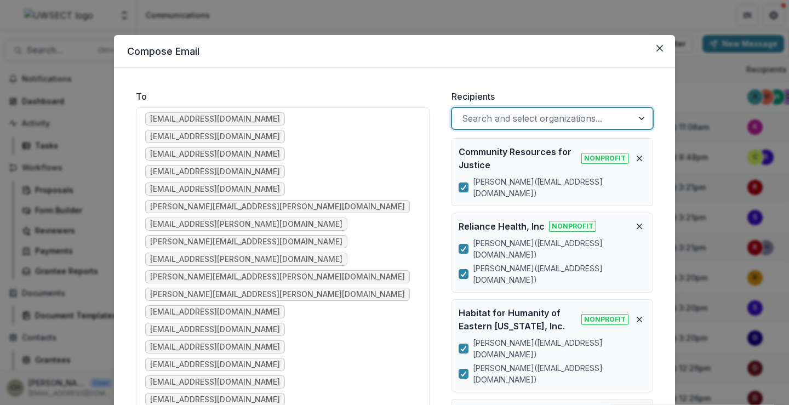
click at [465, 118] on div at bounding box center [542, 118] width 161 height 15
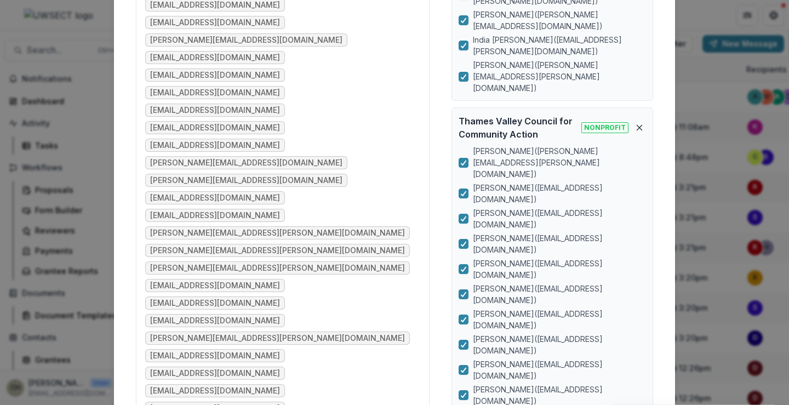
scroll to position [548, 0]
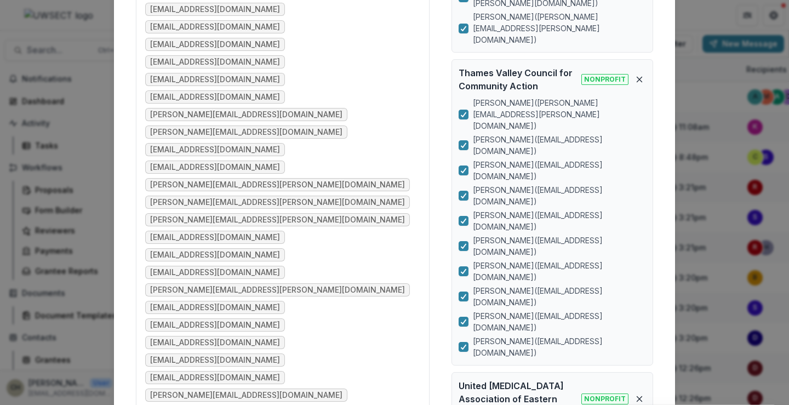
scroll to position [620, 0]
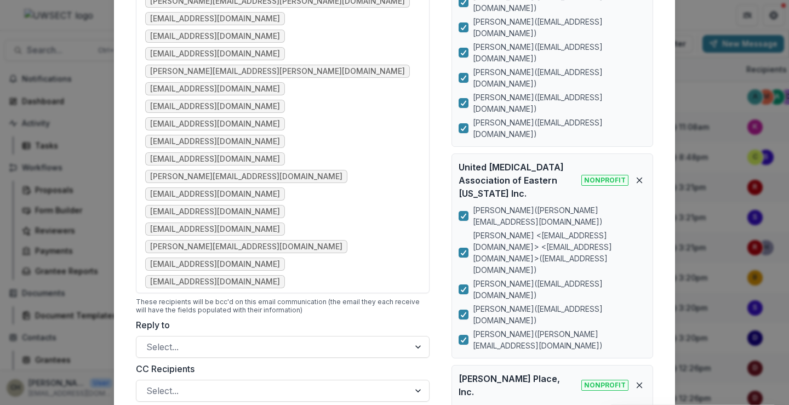
scroll to position [785, 0]
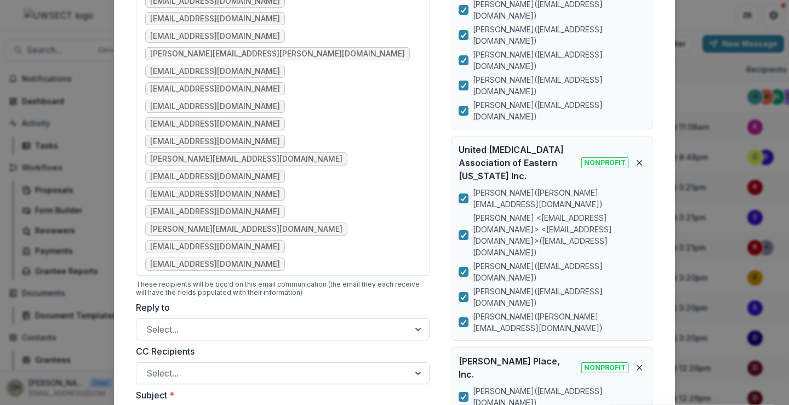
drag, startPoint x: 340, startPoint y: 246, endPoint x: 150, endPoint y: 235, distance: 191.1
drag, startPoint x: 350, startPoint y: 249, endPoint x: 247, endPoint y: 155, distance: 139.7
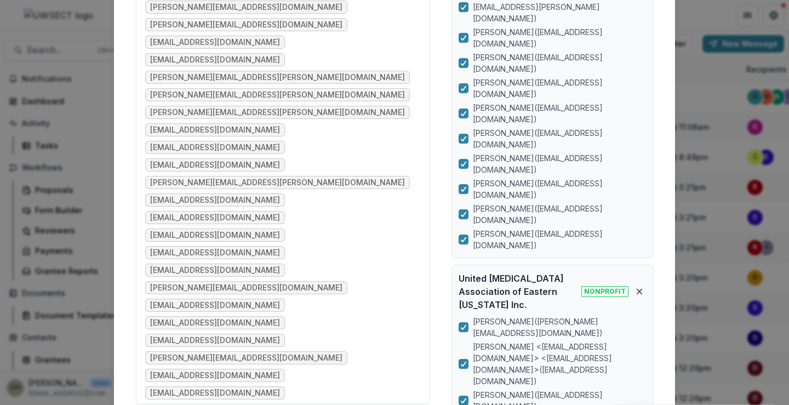
scroll to position [675, 0]
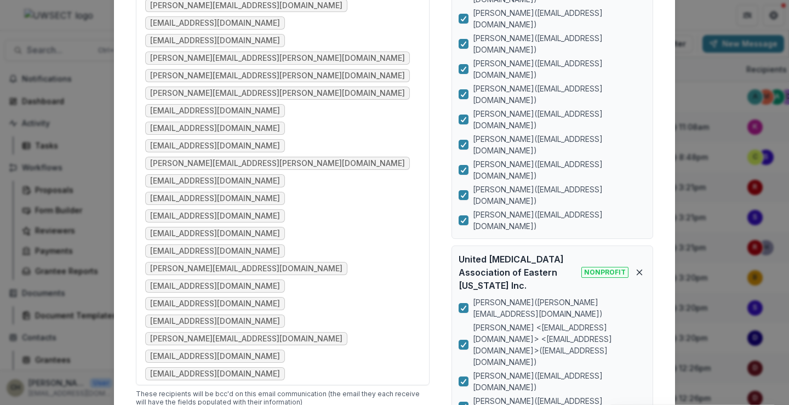
drag, startPoint x: 263, startPoint y: 330, endPoint x: 137, endPoint y: 331, distance: 125.6
drag, startPoint x: 178, startPoint y: 340, endPoint x: 140, endPoint y: 343, distance: 38.4
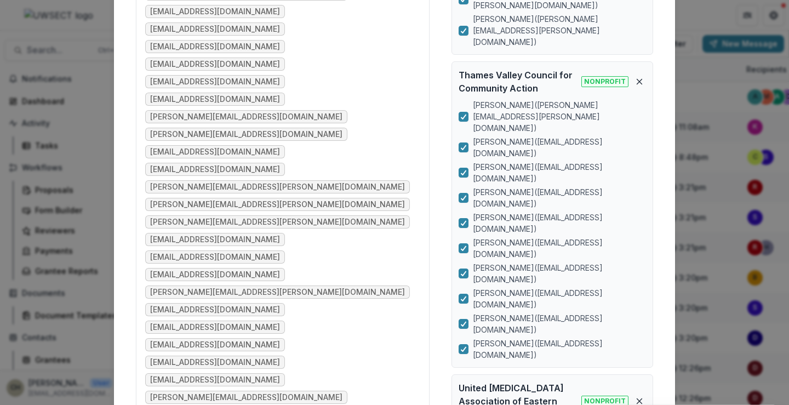
scroll to position [456, 0]
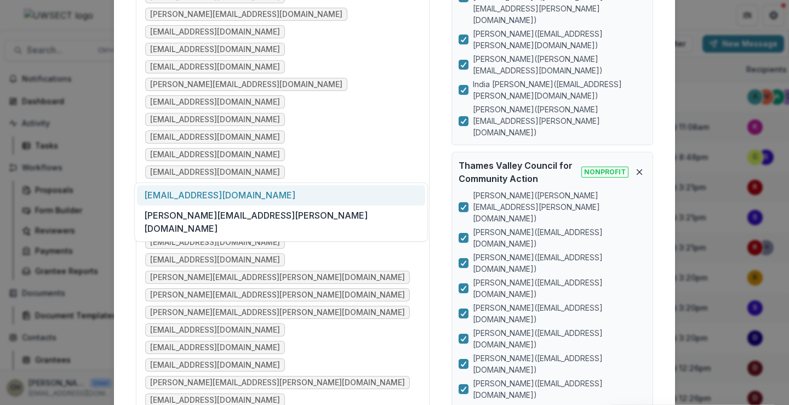
click at [225, 194] on div "[EMAIL_ADDRESS][DOMAIN_NAME]" at bounding box center [281, 195] width 288 height 20
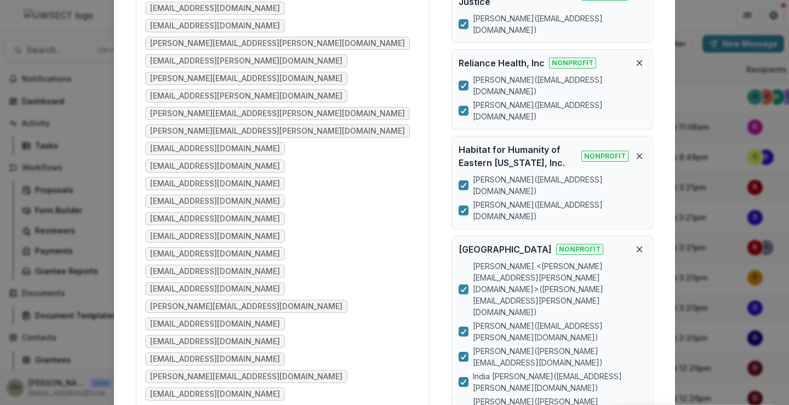
scroll to position [181, 0]
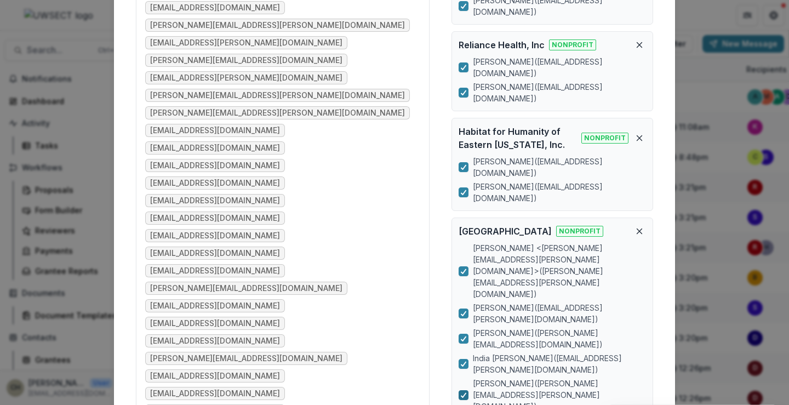
click at [464, 393] on polyline at bounding box center [464, 395] width 5 height 4
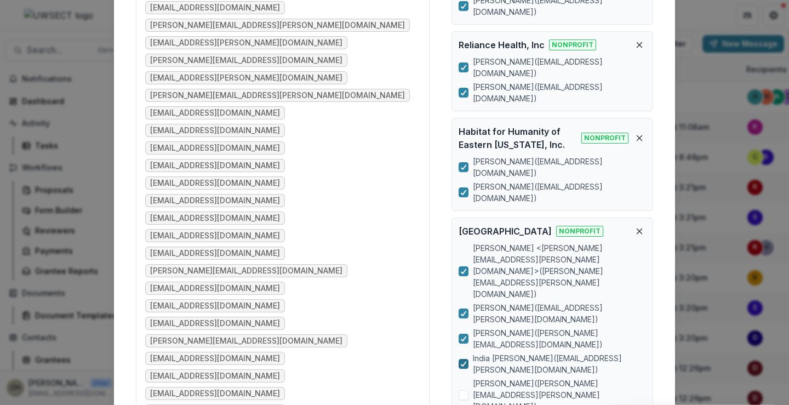
click at [463, 362] on polyline at bounding box center [464, 364] width 5 height 4
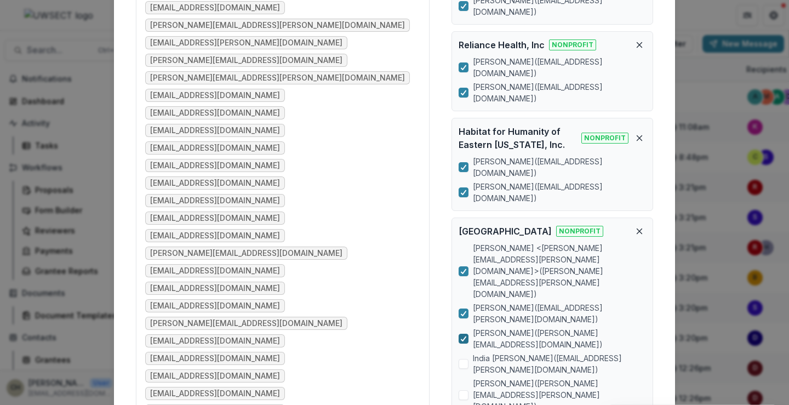
click at [463, 337] on polyline at bounding box center [464, 339] width 5 height 4
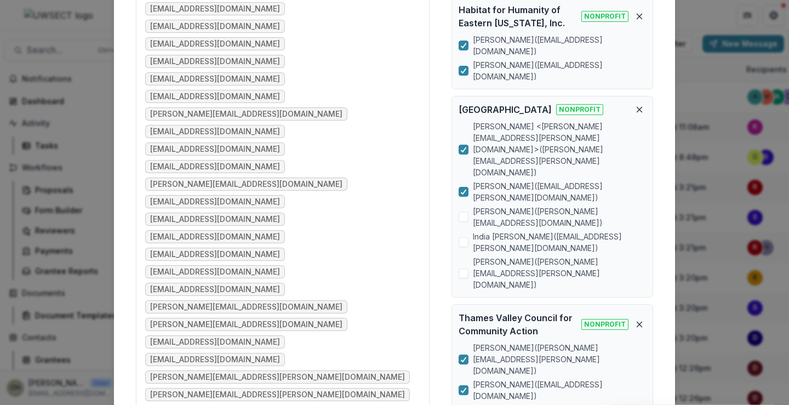
scroll to position [328, 0]
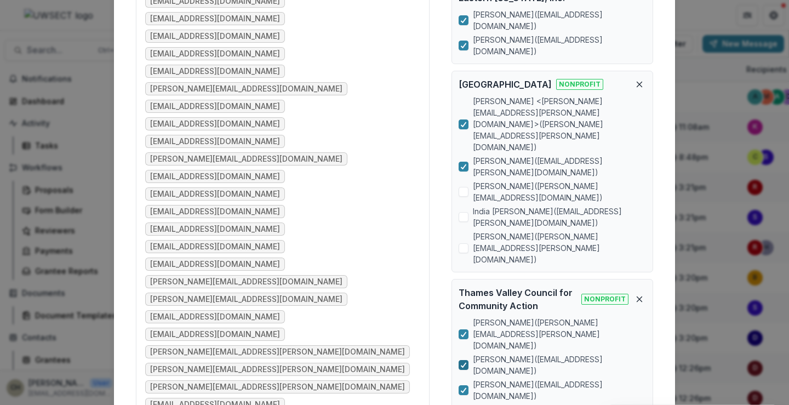
click at [464, 362] on icon at bounding box center [464, 364] width 7 height 5
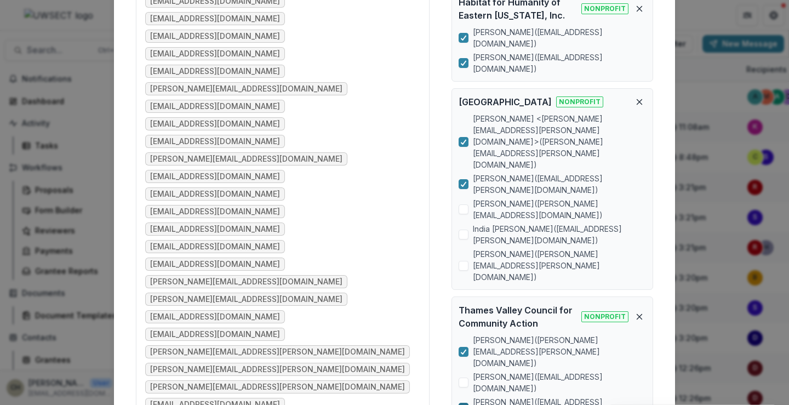
click at [461, 405] on icon at bounding box center [464, 407] width 7 height 5
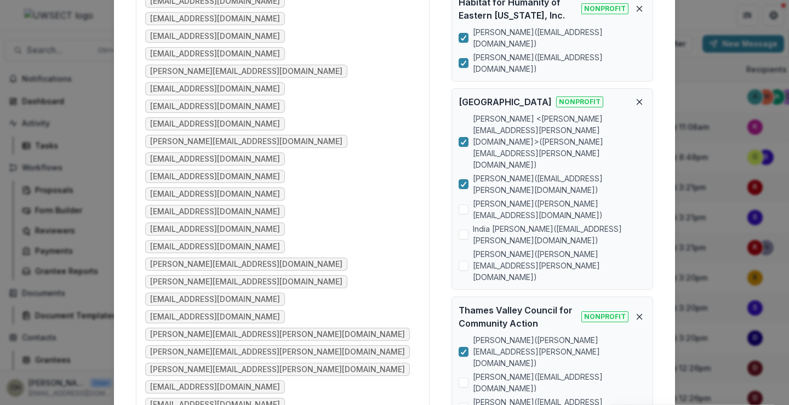
scroll to position [293, 0]
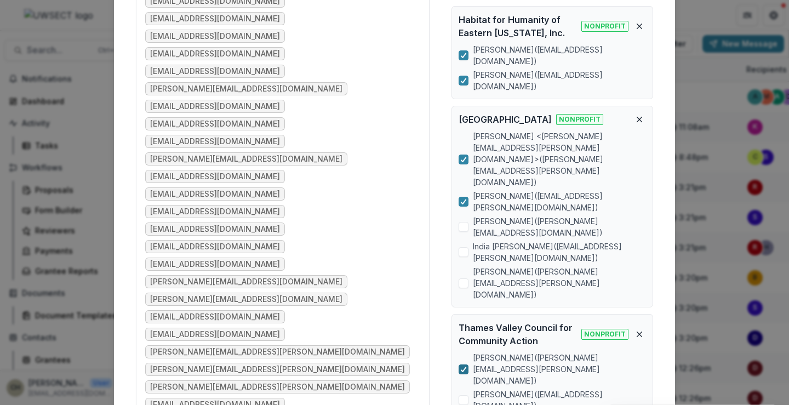
click at [461, 367] on icon at bounding box center [464, 369] width 7 height 5
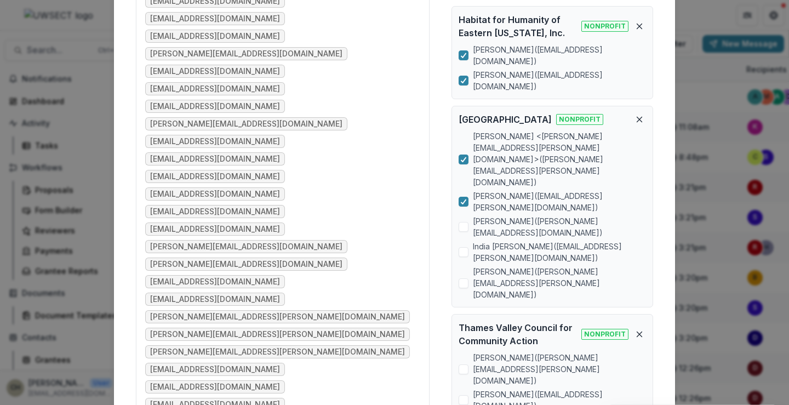
scroll to position [276, 0]
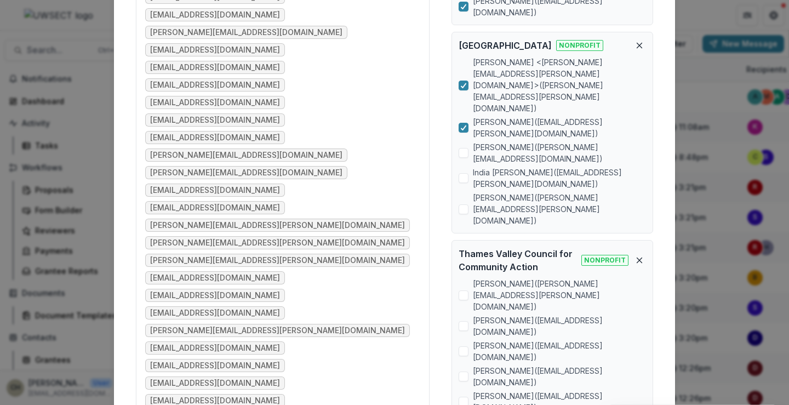
scroll to position [368, 0]
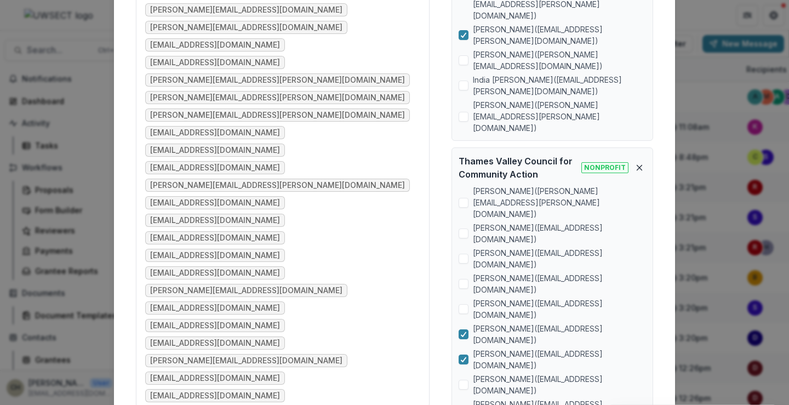
scroll to position [515, 0]
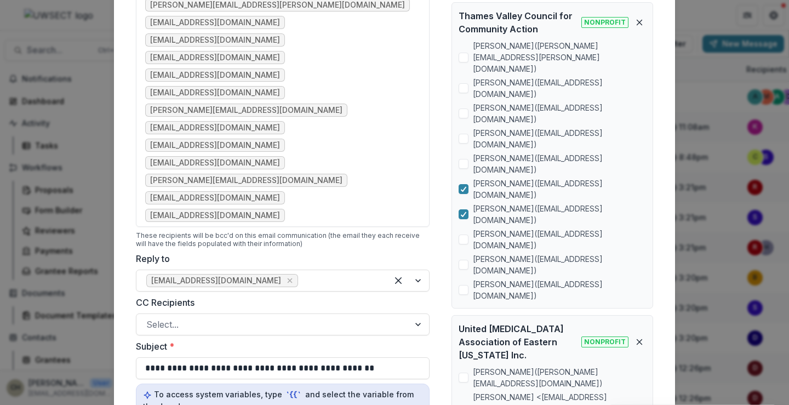
scroll to position [624, 0]
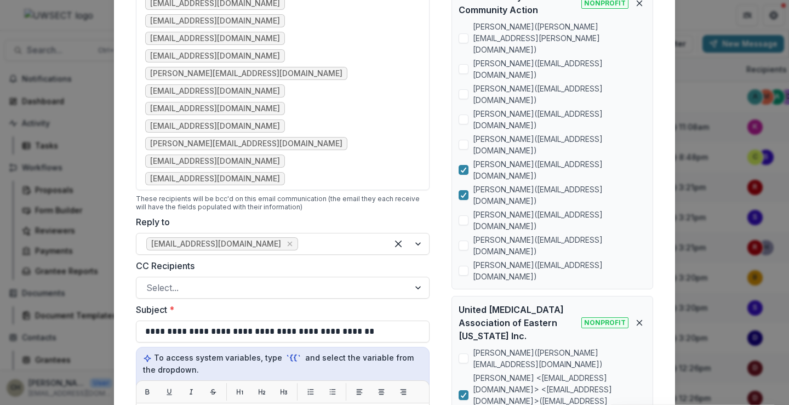
scroll to position [607, 0]
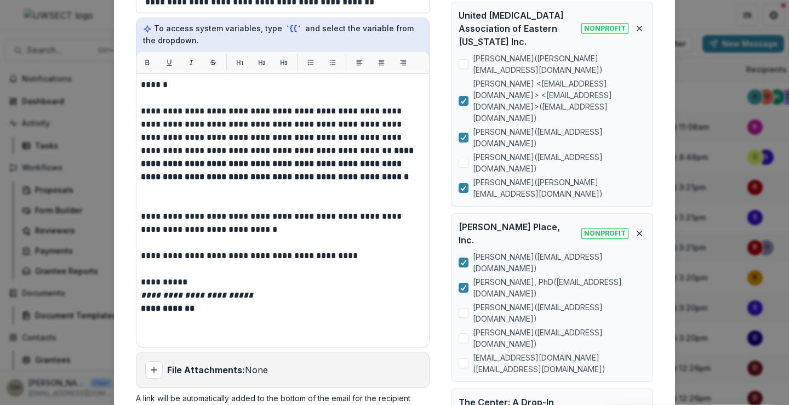
scroll to position [973, 0]
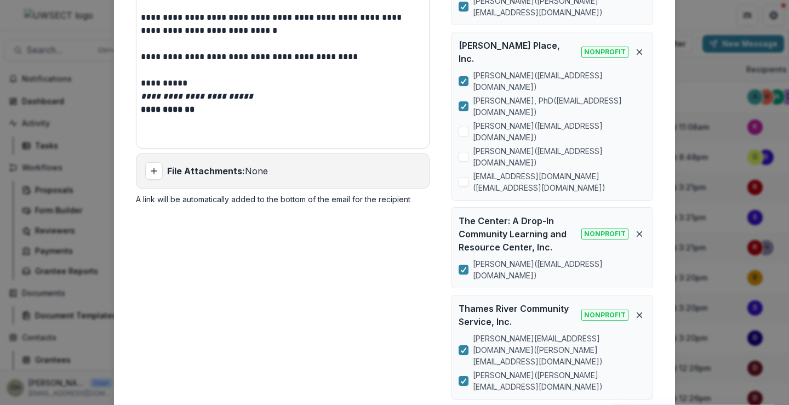
scroll to position [1120, 0]
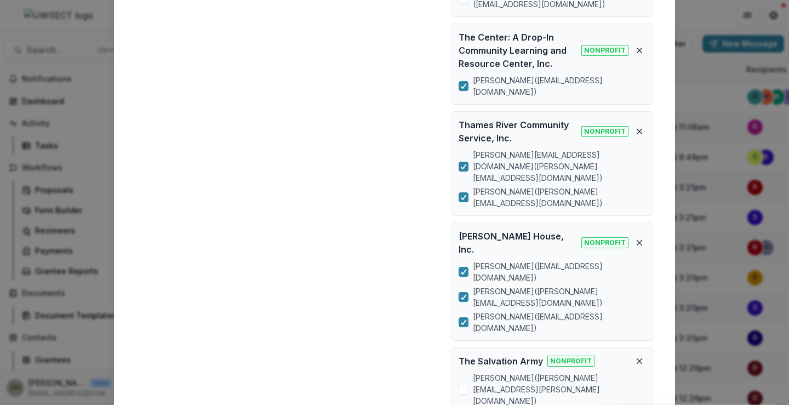
scroll to position [1285, 0]
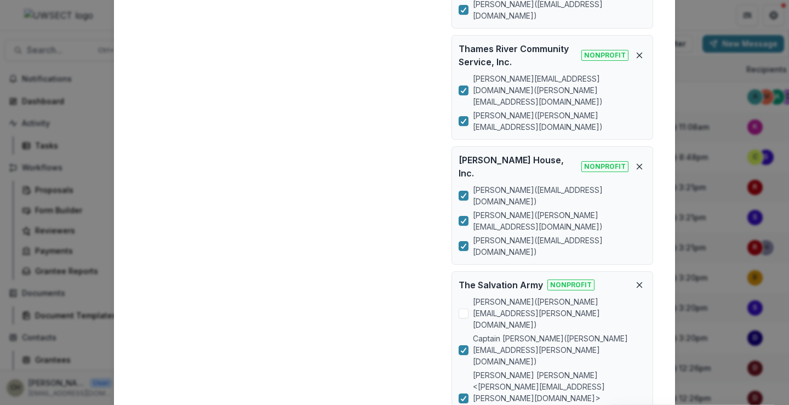
scroll to position [1394, 0]
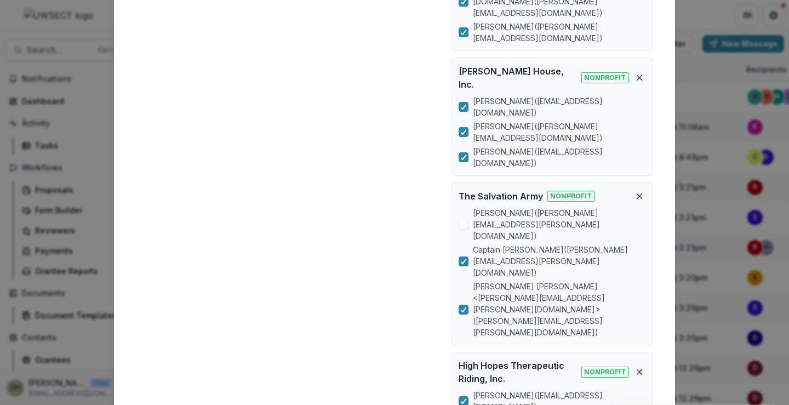
scroll to position [1504, 0]
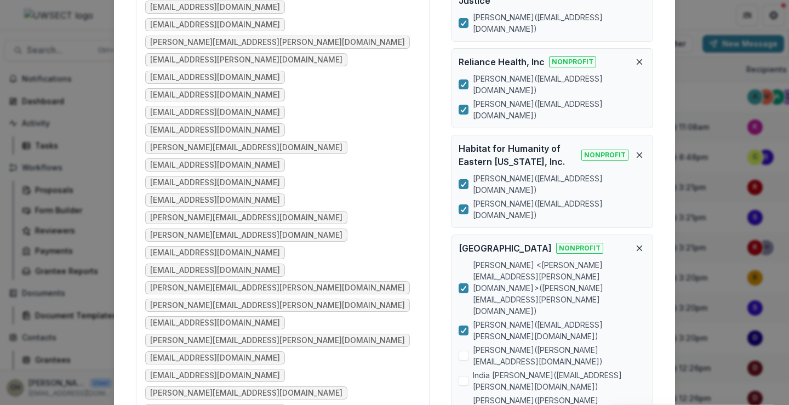
scroll to position [219, 0]
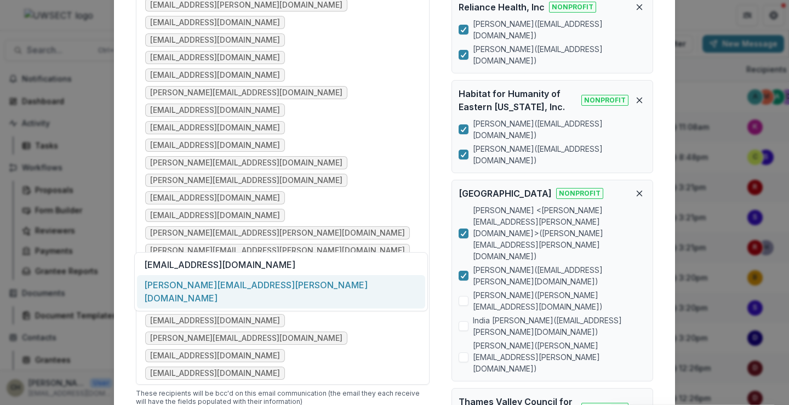
click at [193, 283] on div "[PERSON_NAME][EMAIL_ADDRESS][PERSON_NAME][DOMAIN_NAME]" at bounding box center [281, 291] width 288 height 33
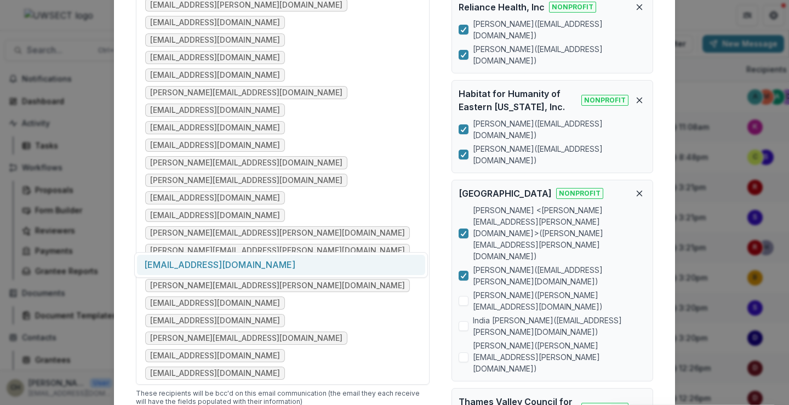
click at [253, 258] on div "[EMAIL_ADDRESS][DOMAIN_NAME]" at bounding box center [281, 265] width 288 height 20
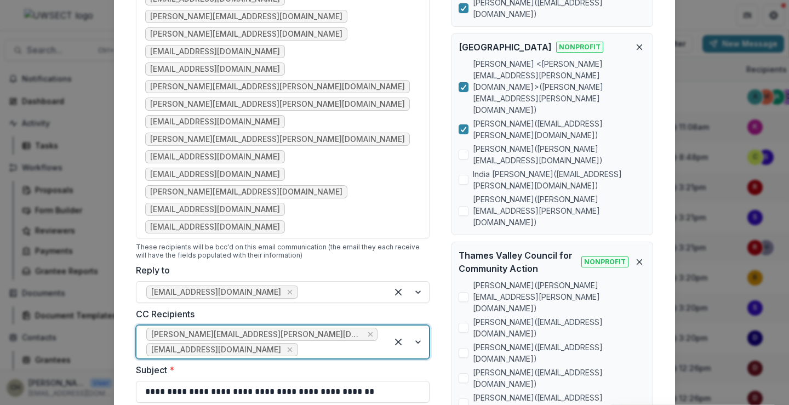
scroll to position [384, 0]
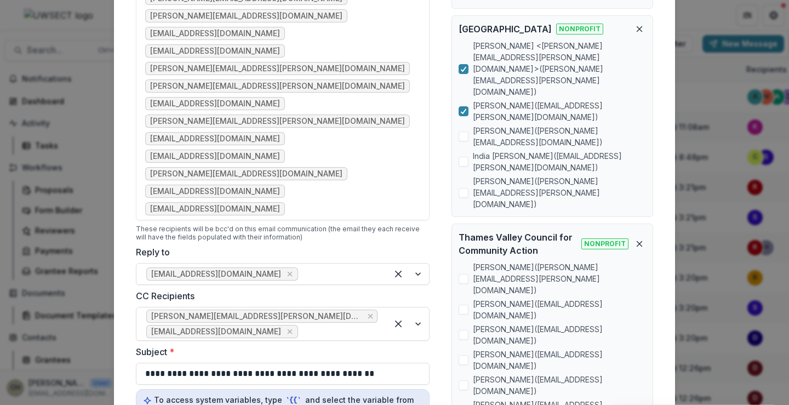
drag, startPoint x: 327, startPoint y: 266, endPoint x: 268, endPoint y: 270, distance: 59.9
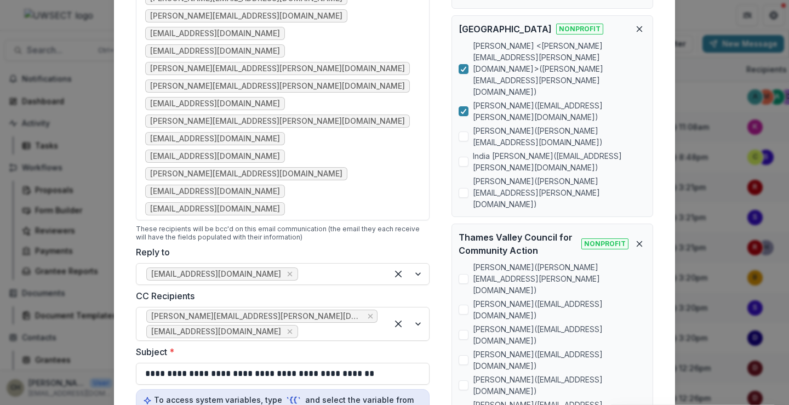
drag, startPoint x: 405, startPoint y: 304, endPoint x: 355, endPoint y: 308, distance: 49.5
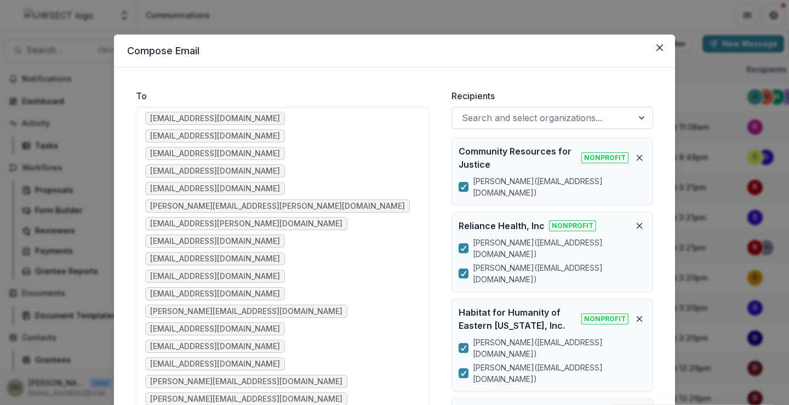
scroll to position [0, 0]
click at [551, 120] on div at bounding box center [542, 118] width 161 height 15
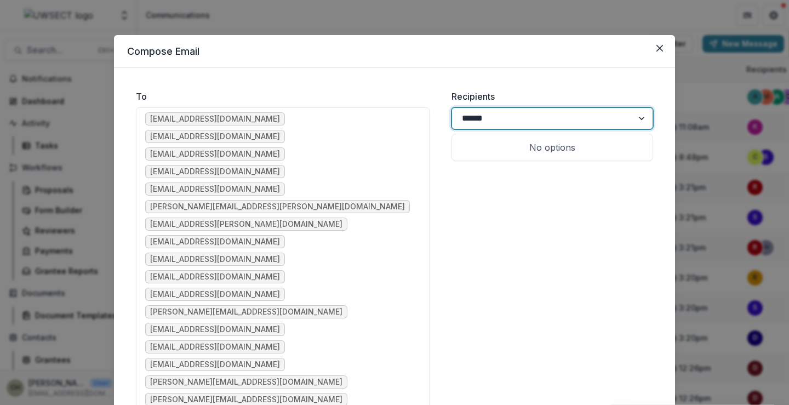
type input "*******"
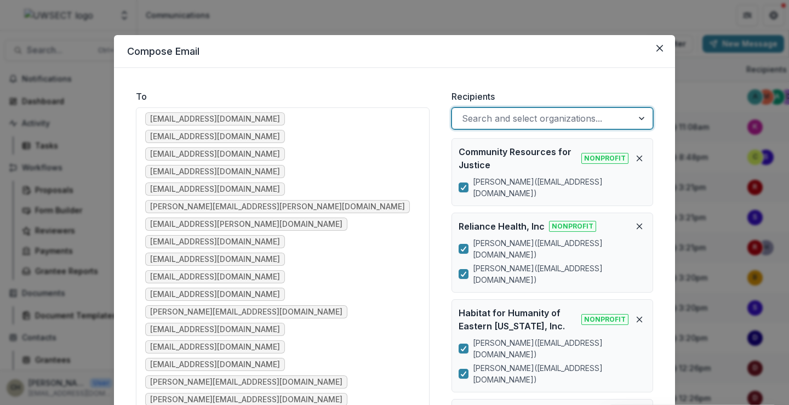
drag, startPoint x: 524, startPoint y: 117, endPoint x: 493, endPoint y: 117, distance: 31.3
click at [493, 117] on div at bounding box center [542, 118] width 161 height 15
type input "*"
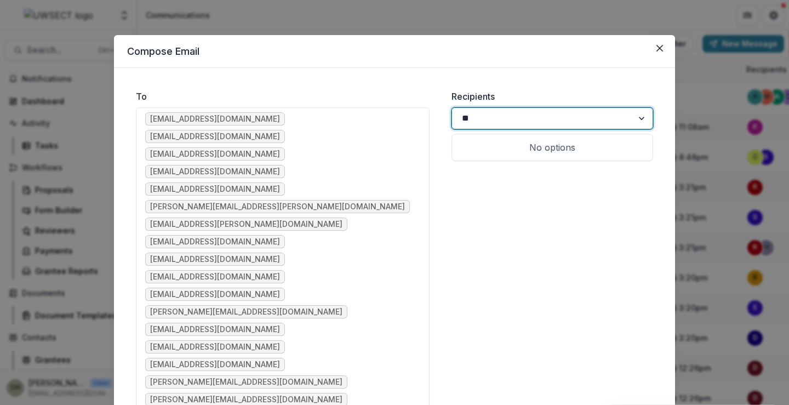
type input "*"
type input "***"
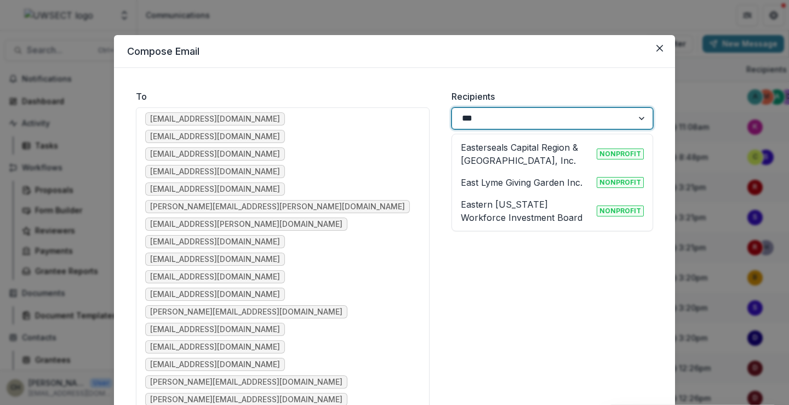
click at [552, 211] on p "Eastern [US_STATE] Workforce Investment Board" at bounding box center [527, 211] width 132 height 26
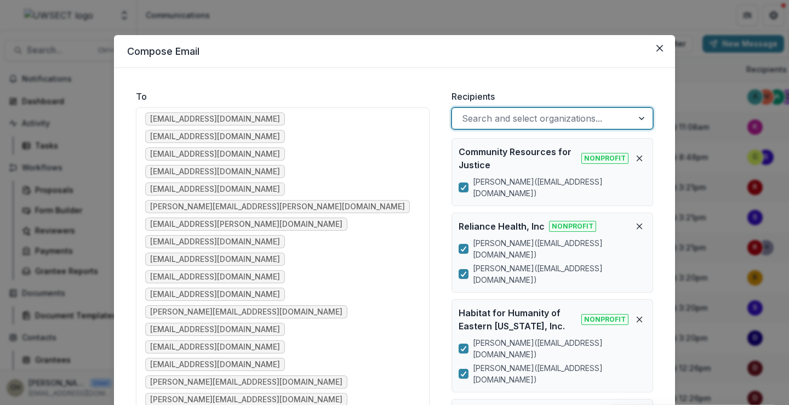
click at [535, 115] on div at bounding box center [542, 118] width 161 height 15
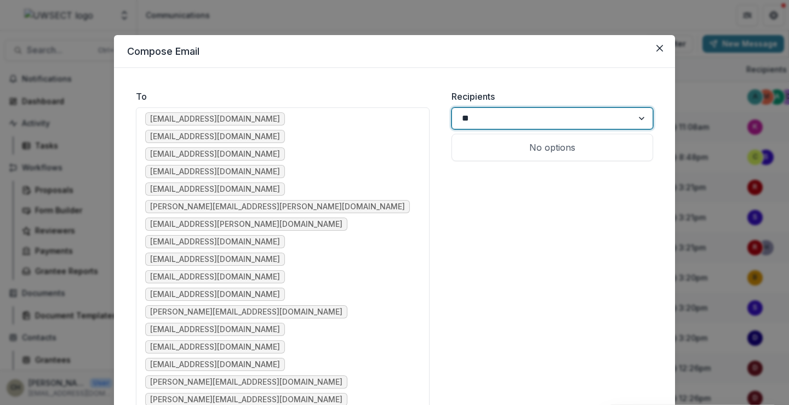
type input "*"
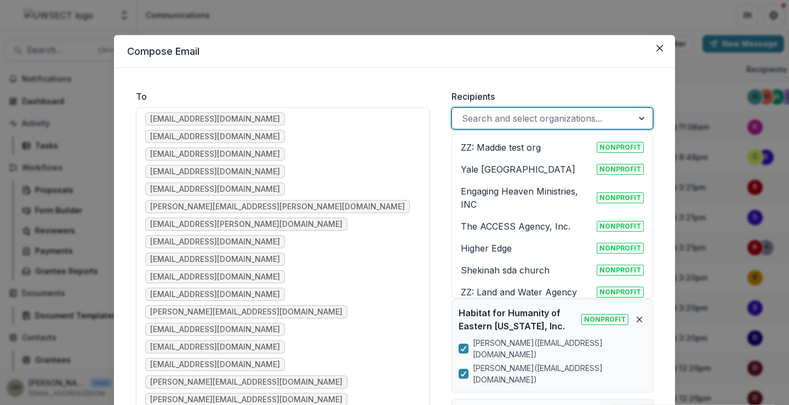
type input "*"
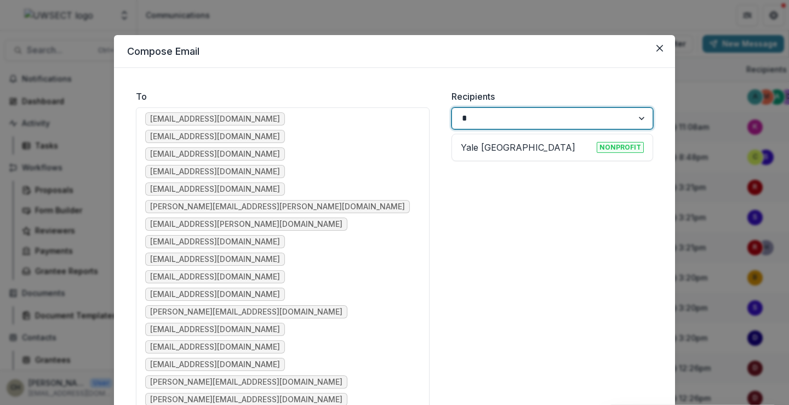
click at [539, 154] on p "Yale [GEOGRAPHIC_DATA]" at bounding box center [518, 147] width 115 height 13
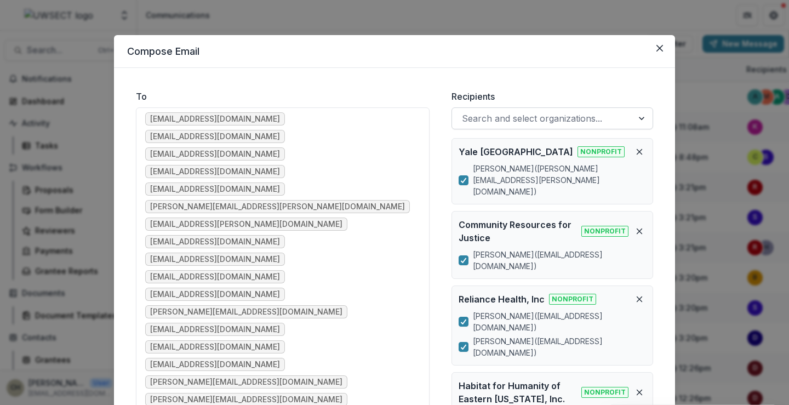
click at [549, 118] on div at bounding box center [542, 118] width 161 height 15
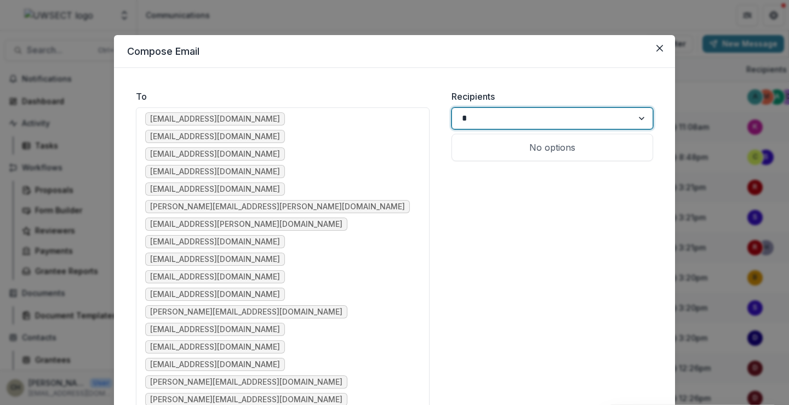
type input "**"
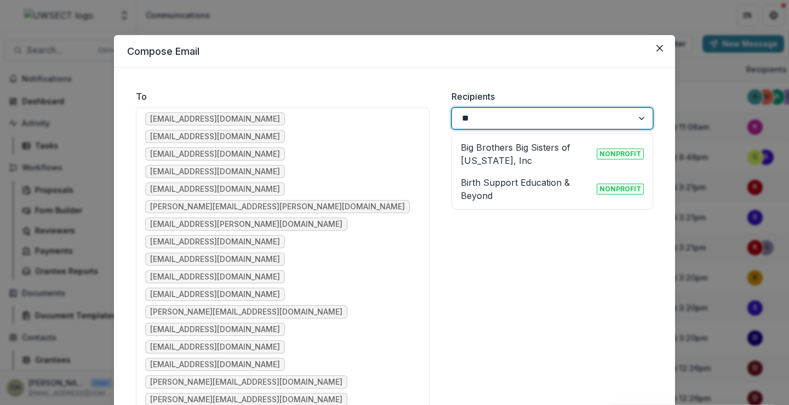
click at [544, 149] on p "Big Brothers Big Sisters of [US_STATE], Inc" at bounding box center [527, 154] width 132 height 26
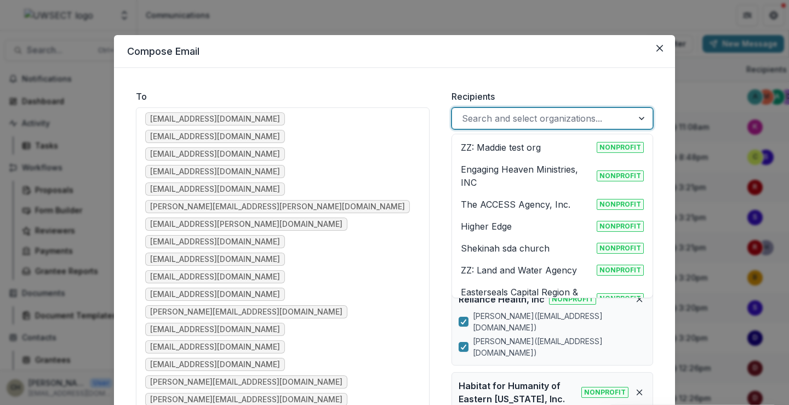
click at [548, 121] on div at bounding box center [542, 118] width 161 height 15
type input "*"
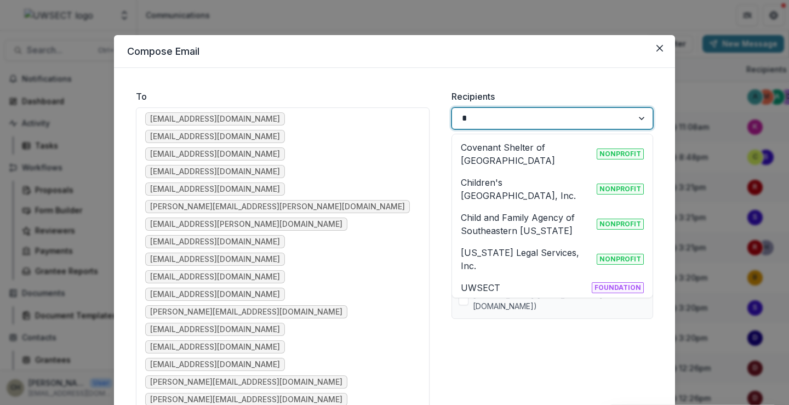
click at [546, 183] on p "Children's [GEOGRAPHIC_DATA], Inc." at bounding box center [527, 189] width 132 height 26
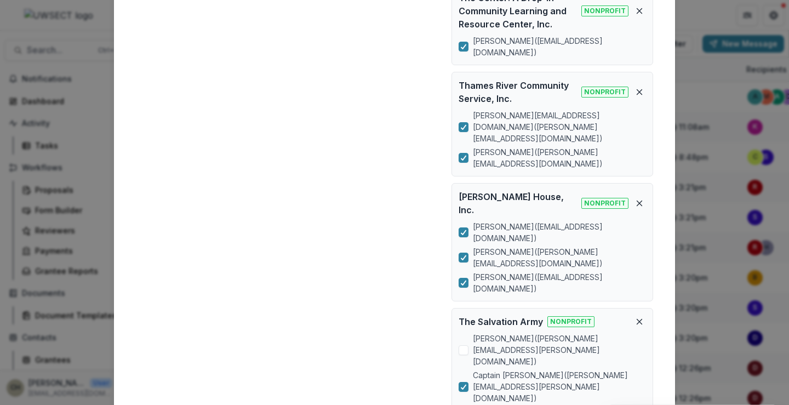
scroll to position [1535, 0]
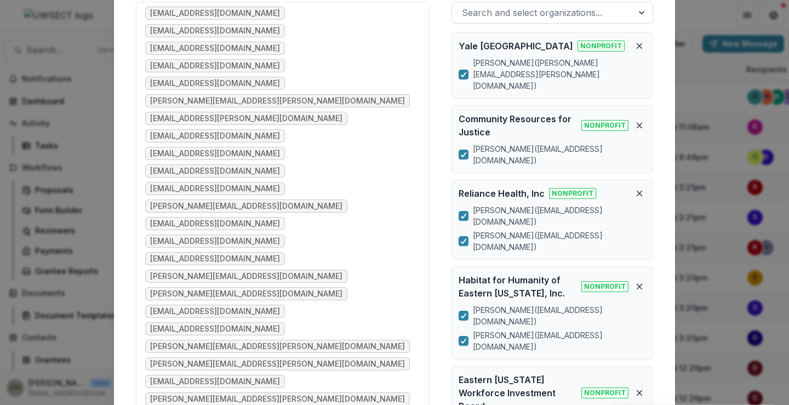
scroll to position [0, 0]
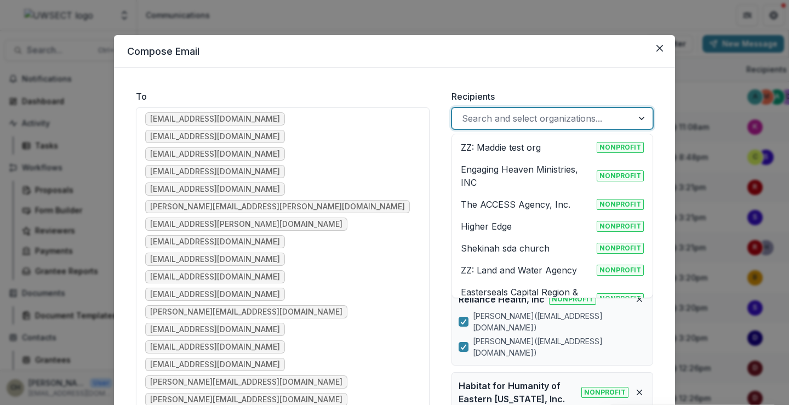
click at [522, 120] on div at bounding box center [542, 118] width 161 height 15
type input "*"
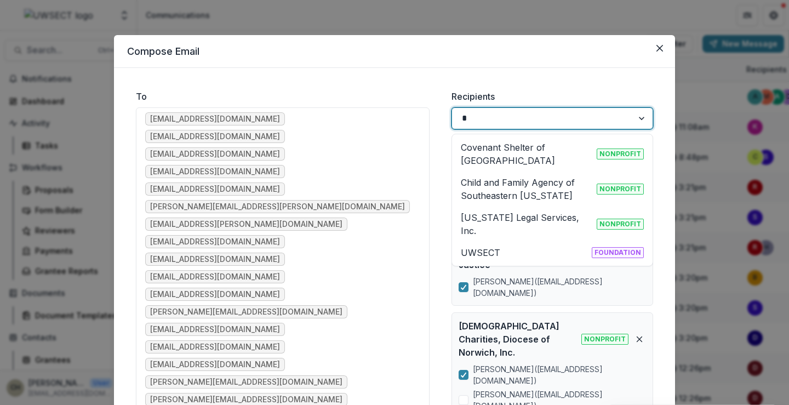
click at [529, 215] on p "[US_STATE] Legal Services, Inc." at bounding box center [527, 224] width 132 height 26
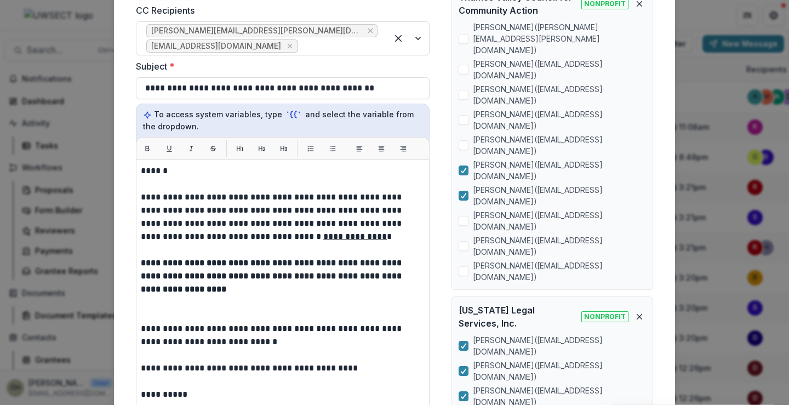
scroll to position [755, 0]
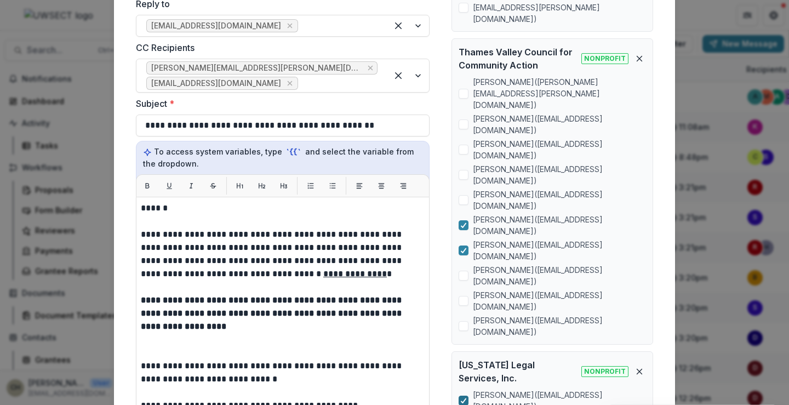
click at [463, 398] on icon at bounding box center [464, 400] width 7 height 5
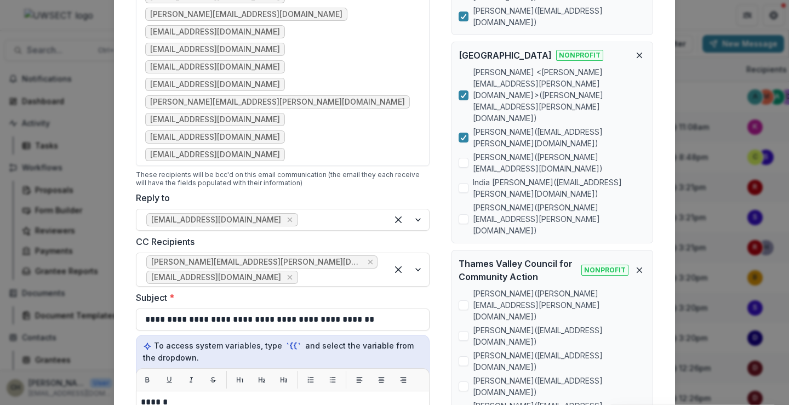
scroll to position [536, 0]
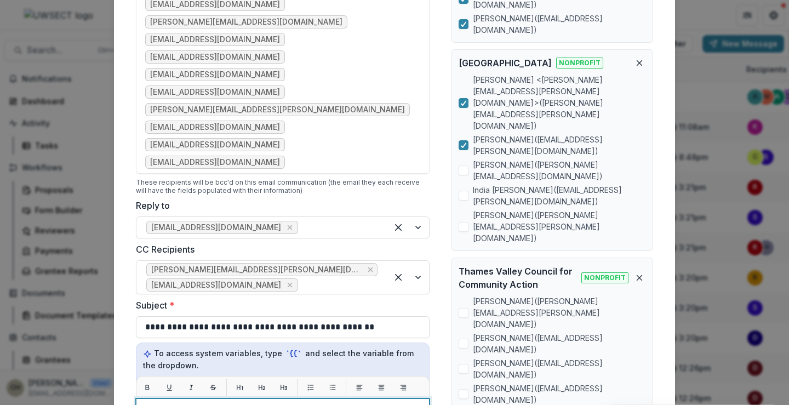
drag, startPoint x: 156, startPoint y: 219, endPoint x: 198, endPoint y: 208, distance: 43.6
drag, startPoint x: 189, startPoint y: 232, endPoint x: 212, endPoint y: 222, distance: 25.3
drag, startPoint x: 215, startPoint y: 220, endPoint x: 140, endPoint y: 191, distance: 80.5
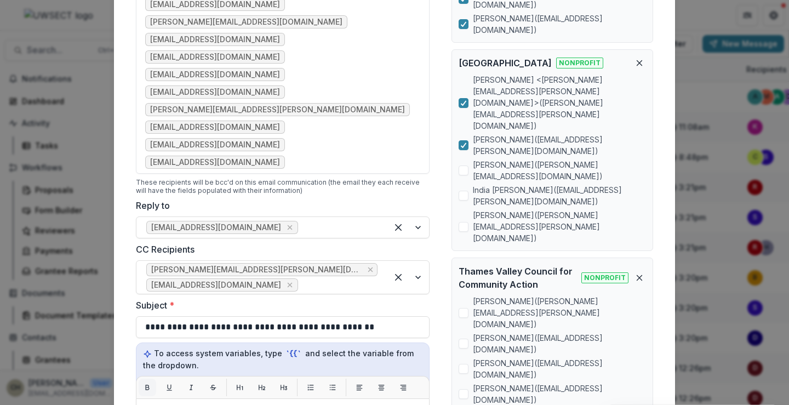
click at [147, 384] on icon "Bold" at bounding box center [148, 388] width 8 height 8
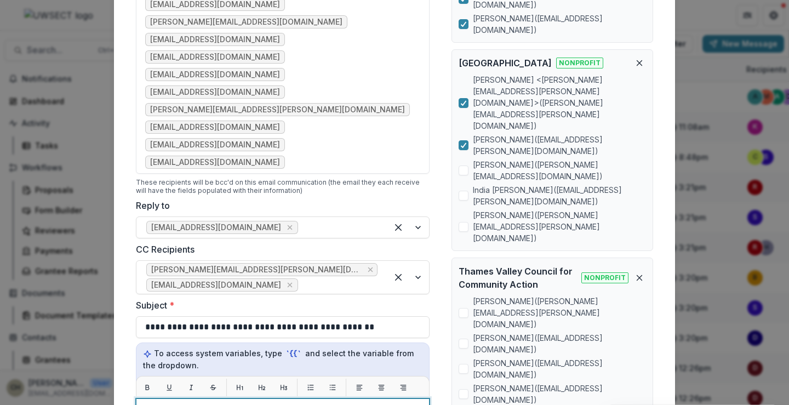
drag, startPoint x: 378, startPoint y: 204, endPoint x: 264, endPoint y: 228, distance: 116.9
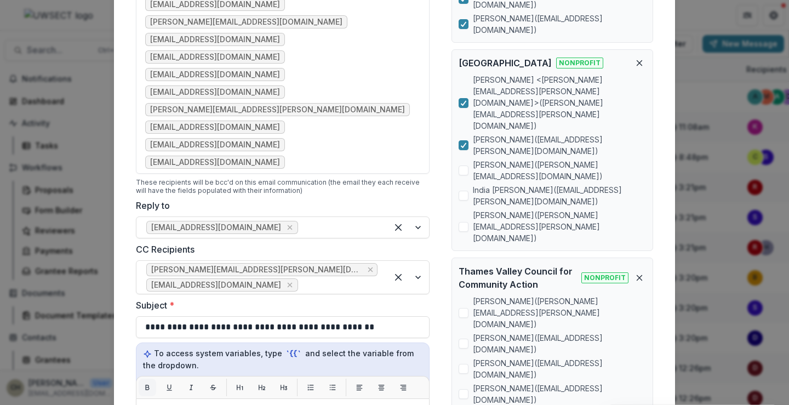
click at [146, 385] on icon "Bold" at bounding box center [148, 387] width 4 height 5
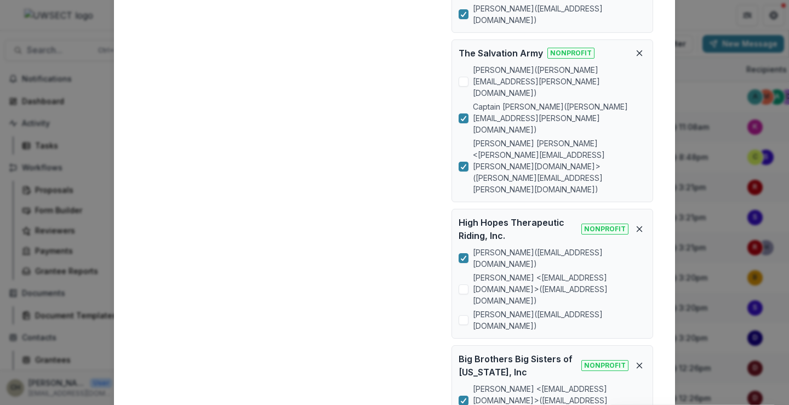
scroll to position [1961, 0]
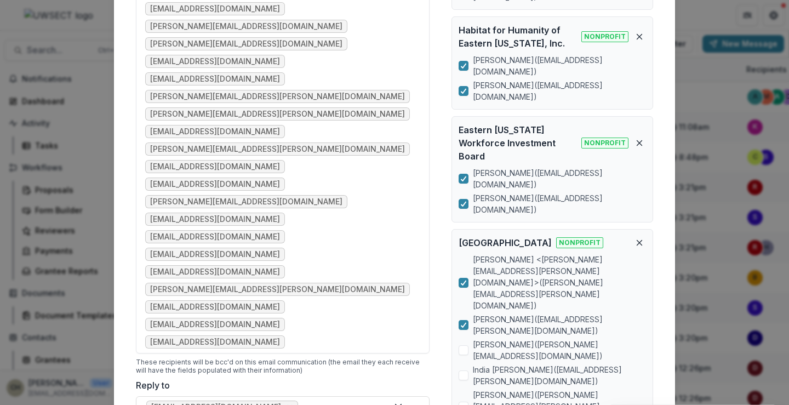
scroll to position [384, 0]
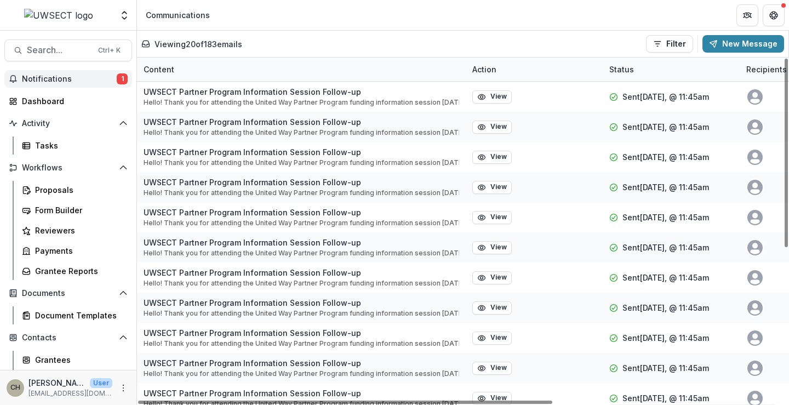
click at [65, 82] on span "Notifications" at bounding box center [69, 79] width 95 height 9
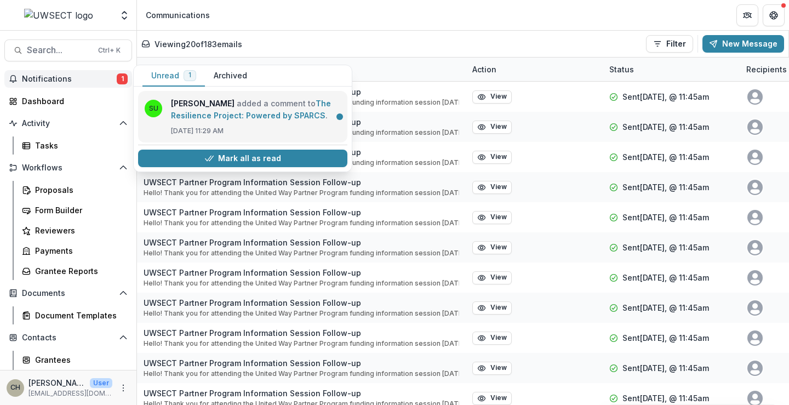
click at [259, 117] on link "The Resilience Project: Powered by SPARCS" at bounding box center [251, 109] width 160 height 21
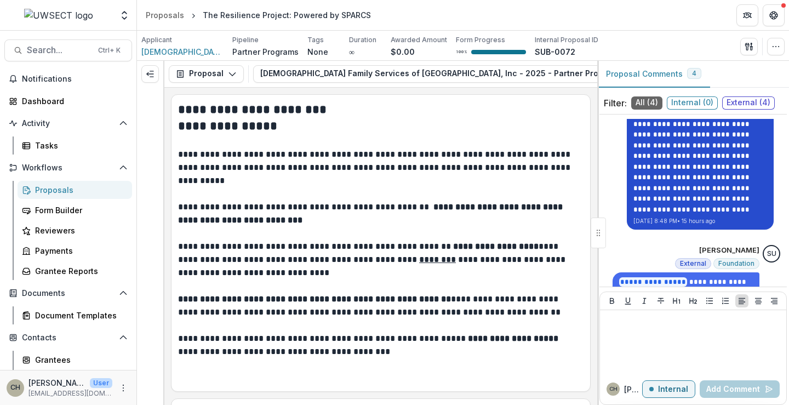
scroll to position [469, 0]
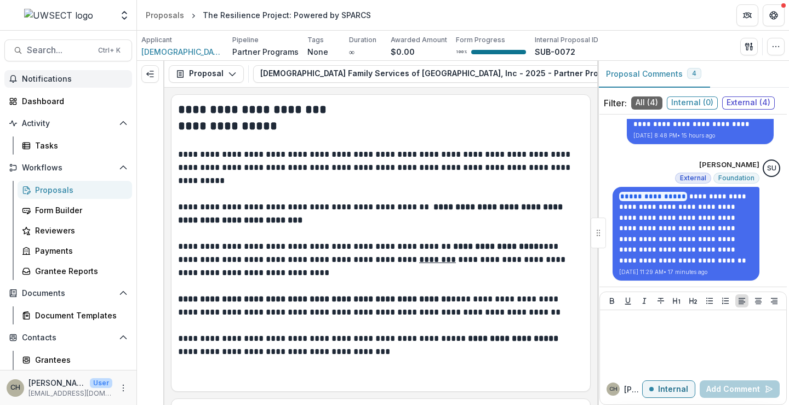
click at [31, 77] on span "Notifications" at bounding box center [75, 79] width 106 height 9
click at [33, 97] on div "Dashboard" at bounding box center [72, 101] width 101 height 12
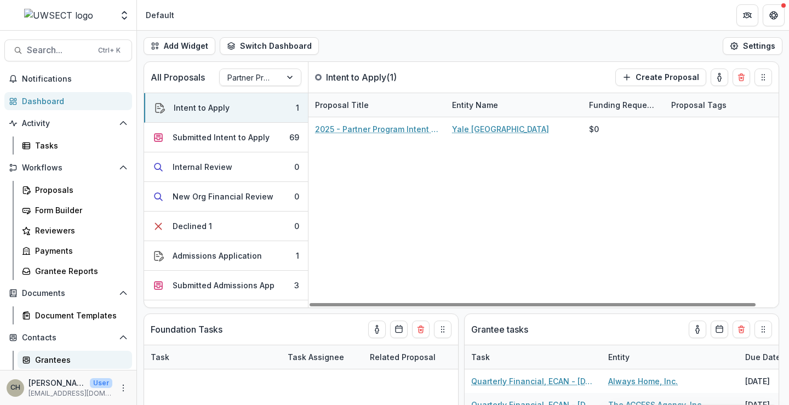
click at [44, 357] on div "Grantees" at bounding box center [79, 360] width 88 height 12
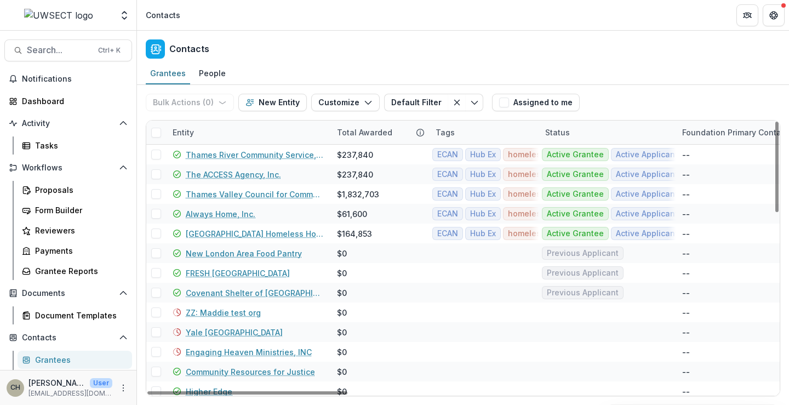
click at [179, 130] on div "Entity" at bounding box center [183, 133] width 35 height 12
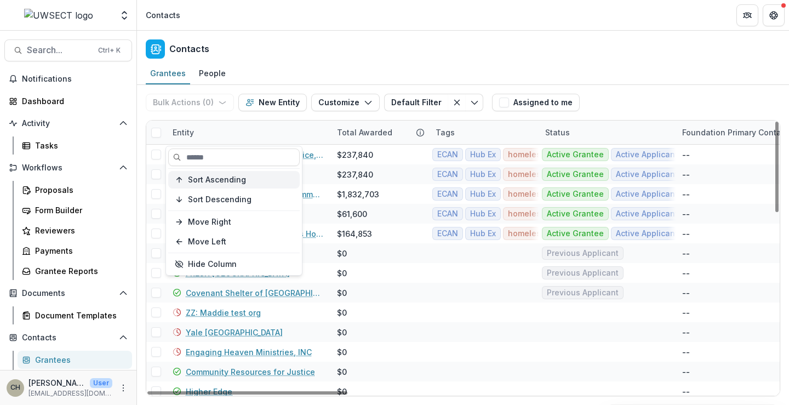
click at [197, 179] on span "Sort Ascending" at bounding box center [217, 179] width 58 height 9
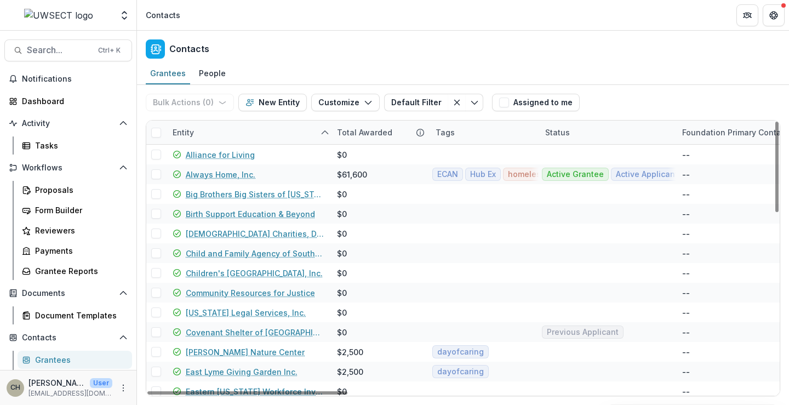
click at [322, 59] on div "Contacts" at bounding box center [463, 47] width 652 height 32
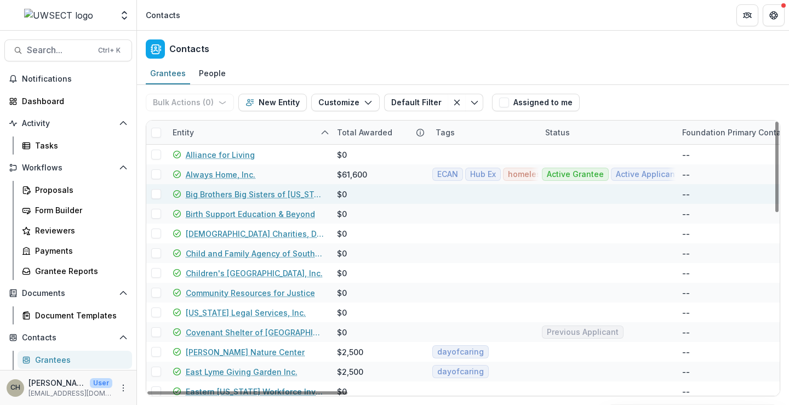
click at [225, 192] on link "Big Brothers Big Sisters of [US_STATE], Inc" at bounding box center [255, 195] width 138 height 12
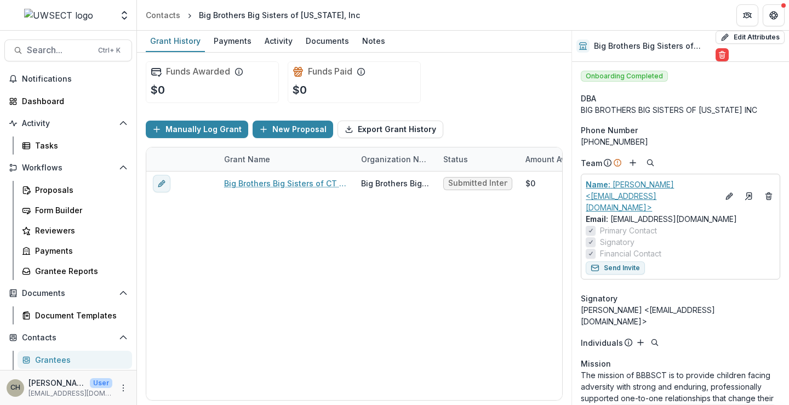
click at [650, 181] on p "Name : [PERSON_NAME] <[EMAIL_ADDRESS][DOMAIN_NAME]>" at bounding box center [652, 196] width 133 height 35
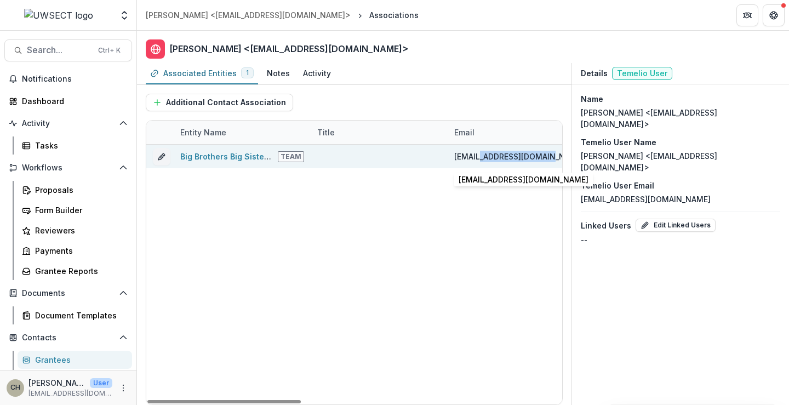
drag, startPoint x: 547, startPoint y: 156, endPoint x: 476, endPoint y: 158, distance: 70.2
click at [476, 158] on div "[EMAIL_ADDRESS][DOMAIN_NAME]" at bounding box center [517, 157] width 124 height 24
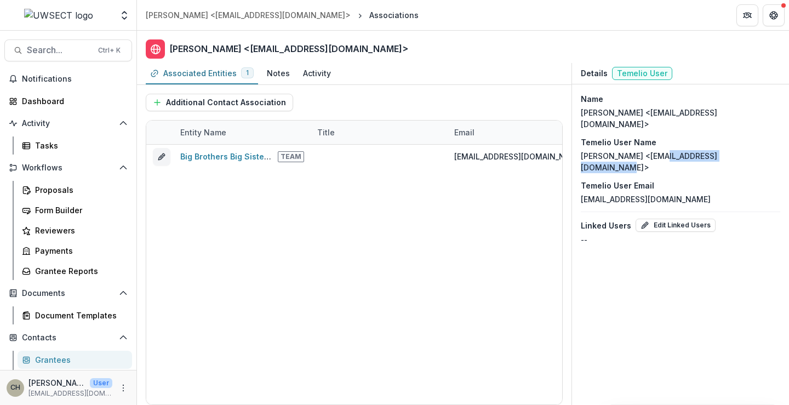
drag, startPoint x: 729, startPoint y: 144, endPoint x: 651, endPoint y: 145, distance: 77.3
click at [651, 150] on p "[PERSON_NAME] <[EMAIL_ADDRESS][DOMAIN_NAME]>" at bounding box center [681, 161] width 200 height 23
copy p "[EMAIL_ADDRESS][DOMAIN_NAME]"
click at [190, 11] on div "[PERSON_NAME] <[EMAIL_ADDRESS][DOMAIN_NAME]>" at bounding box center [248, 15] width 205 height 12
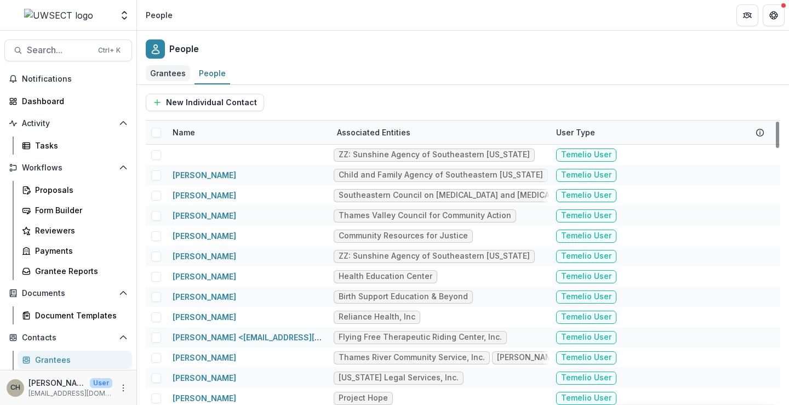
click at [172, 69] on div "Grantees" at bounding box center [168, 73] width 44 height 16
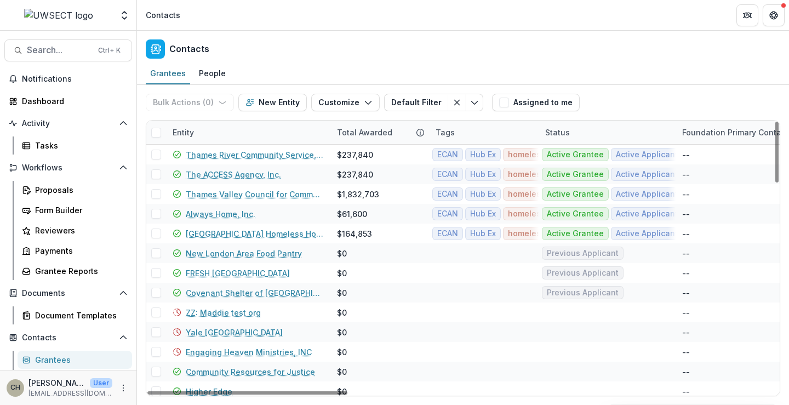
click at [207, 132] on div "Entity" at bounding box center [248, 133] width 164 height 24
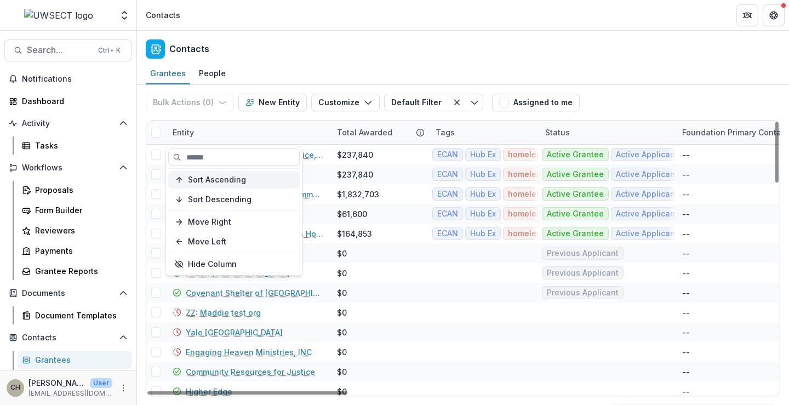
click at [223, 176] on span "Sort Ascending" at bounding box center [217, 179] width 58 height 9
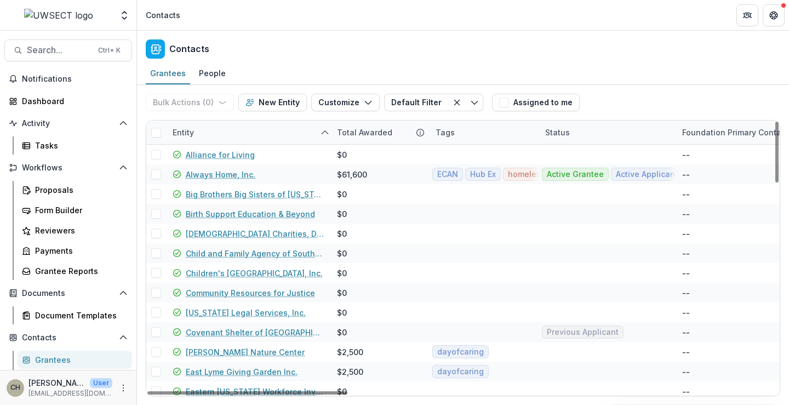
click at [228, 119] on div "Bulk Actions ( 0 ) Send Email Create Proposals Create Tasks New Entity Customiz…" at bounding box center [317, 102] width 342 height 35
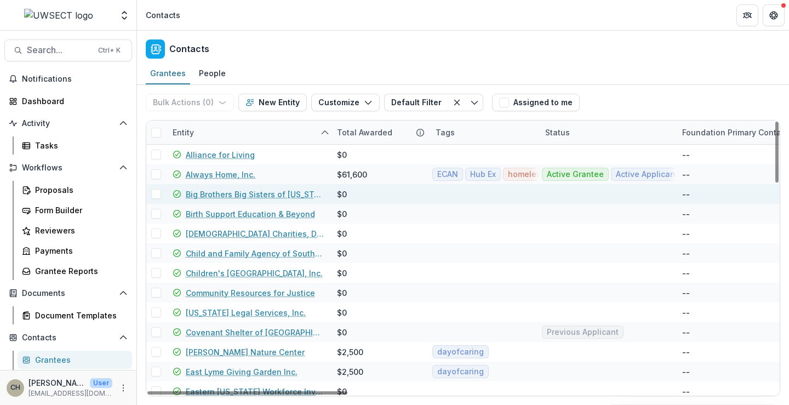
click at [222, 191] on link "Big Brothers Big Sisters of [US_STATE], Inc" at bounding box center [255, 195] width 138 height 12
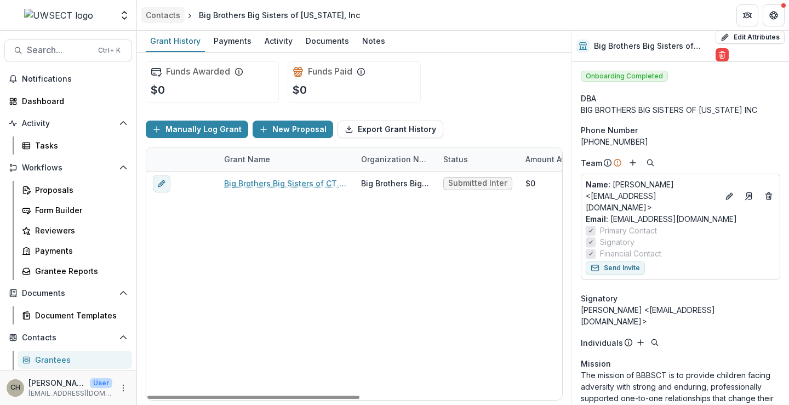
click at [163, 11] on div "Contacts" at bounding box center [163, 15] width 35 height 12
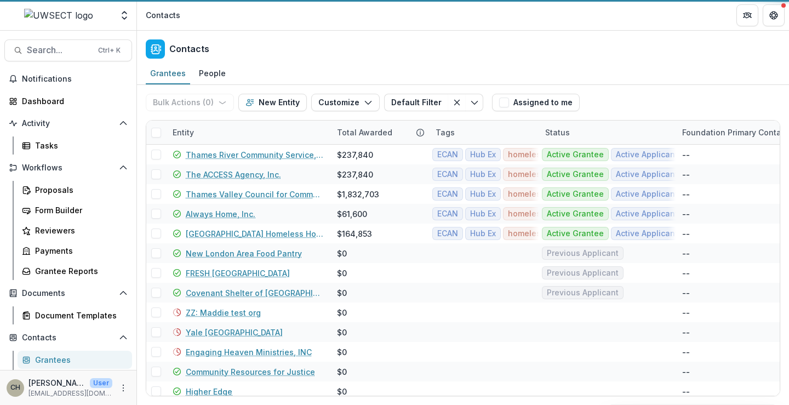
click at [191, 132] on div "Entity" at bounding box center [183, 133] width 35 height 12
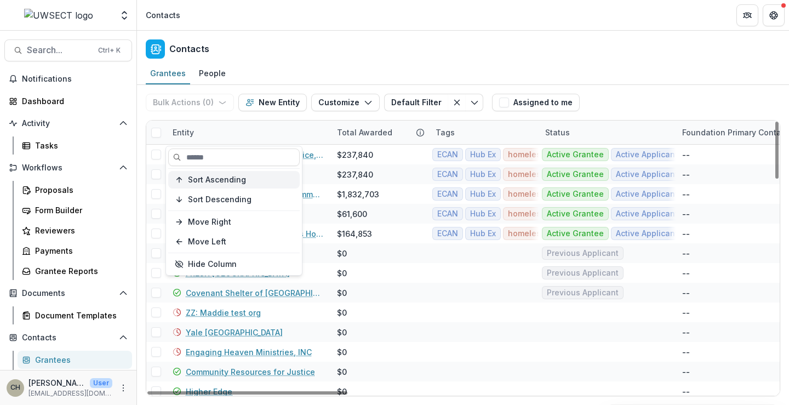
click at [228, 179] on span "Sort Ascending" at bounding box center [217, 179] width 58 height 9
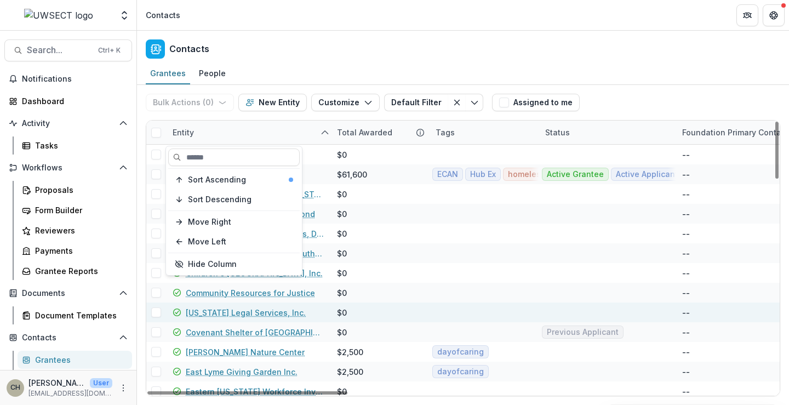
scroll to position [55, 0]
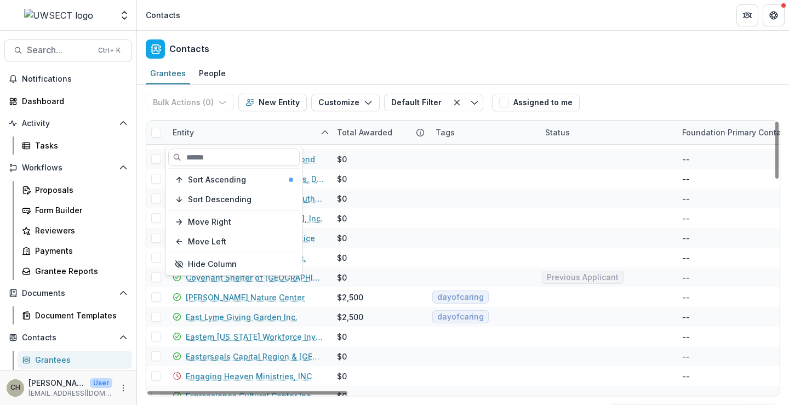
click at [257, 121] on div "Entity" at bounding box center [248, 133] width 164 height 24
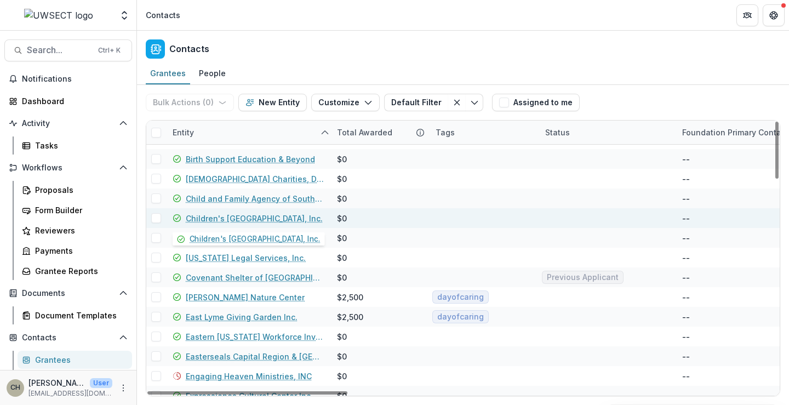
click at [277, 217] on link "Children's [GEOGRAPHIC_DATA], Inc." at bounding box center [254, 219] width 137 height 12
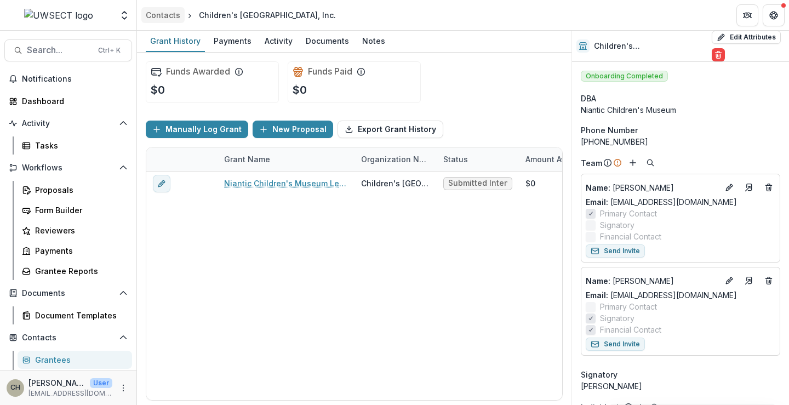
click at [168, 19] on div "Contacts" at bounding box center [163, 15] width 35 height 12
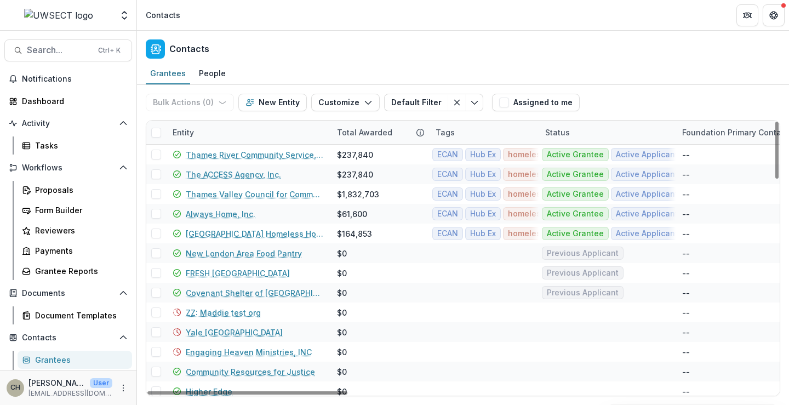
click at [195, 135] on div "Entity" at bounding box center [183, 133] width 35 height 12
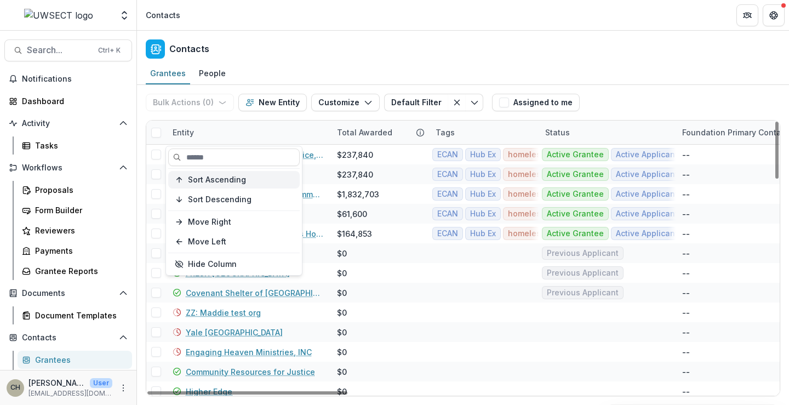
click at [220, 180] on span "Sort Ascending" at bounding box center [217, 179] width 58 height 9
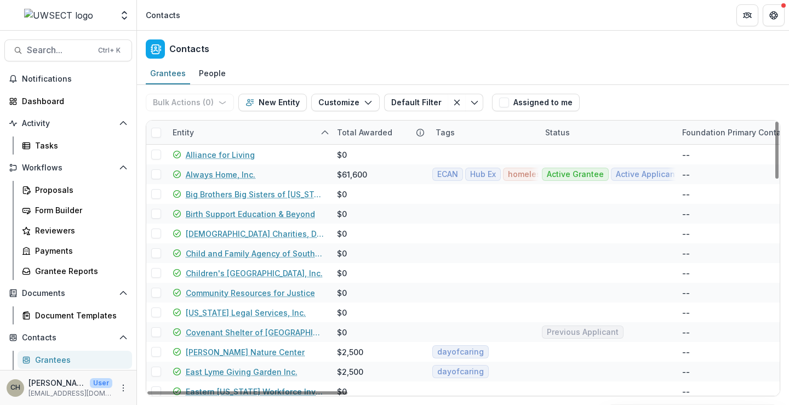
click at [237, 115] on div "Bulk Actions ( 0 ) Send Email Create Proposals Create Tasks New Entity Customiz…" at bounding box center [317, 102] width 342 height 35
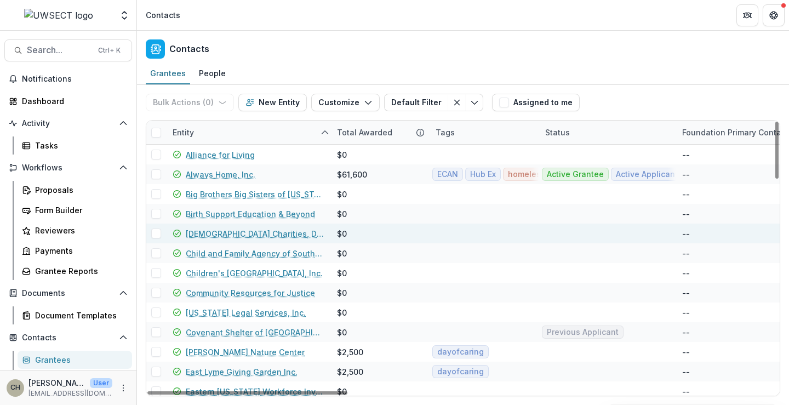
scroll to position [55, 0]
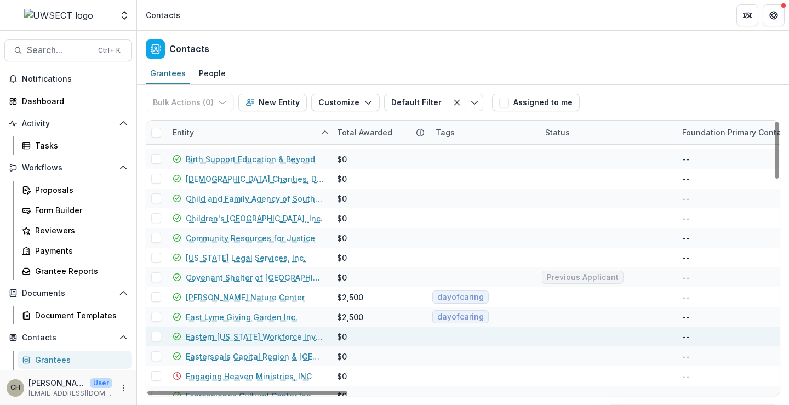
click at [239, 332] on link "Eastern [US_STATE] Workforce Investment Board" at bounding box center [255, 337] width 138 height 12
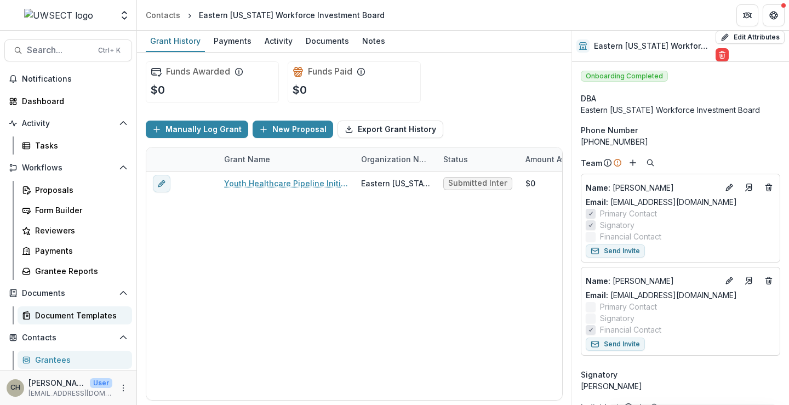
scroll to position [55, 0]
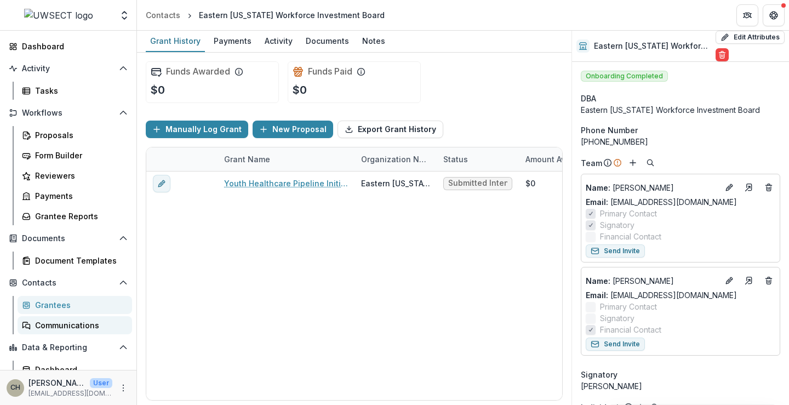
click at [50, 323] on div "Communications" at bounding box center [79, 326] width 88 height 12
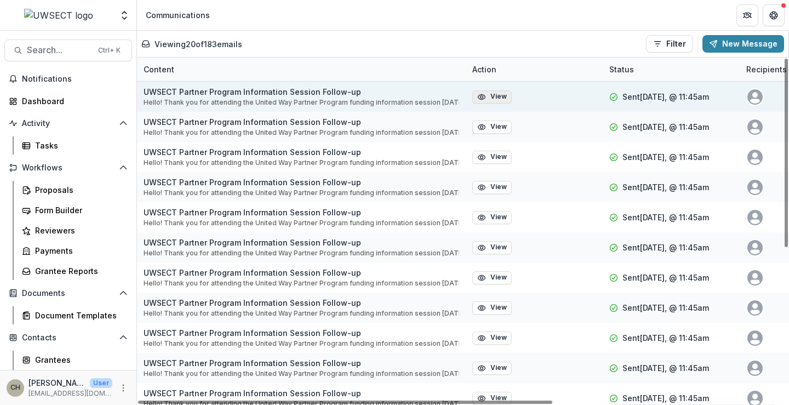
click at [491, 96] on button "View" at bounding box center [492, 96] width 39 height 13
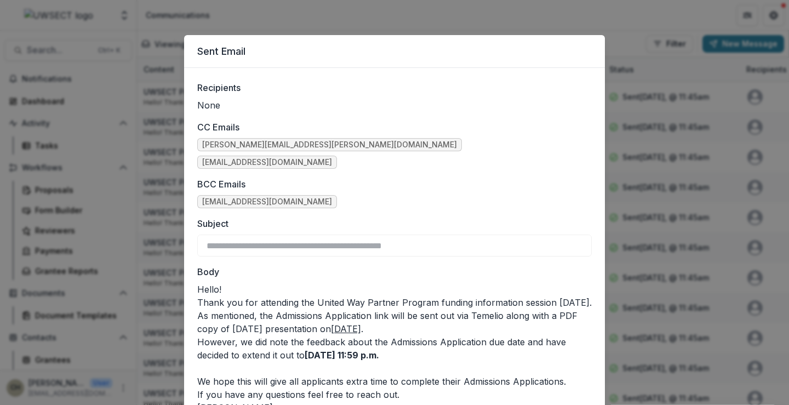
click at [610, 16] on div "**********" at bounding box center [394, 202] width 789 height 405
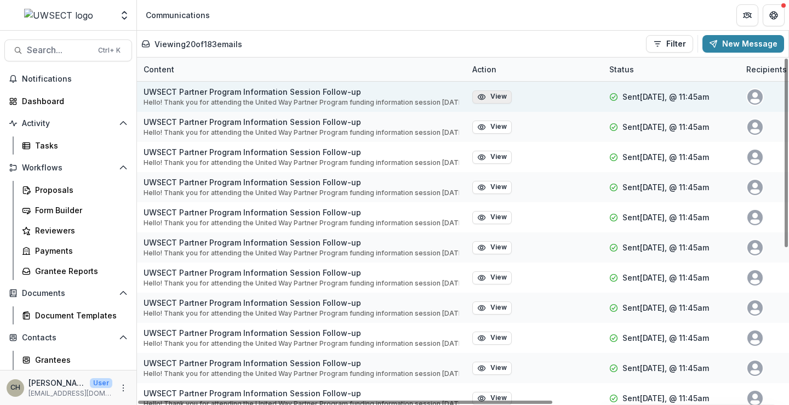
click at [495, 99] on button "View" at bounding box center [492, 96] width 39 height 13
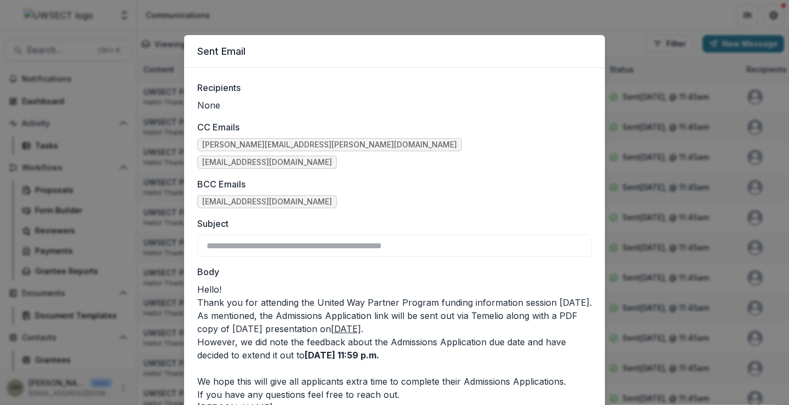
click at [610, 27] on div "**********" at bounding box center [394, 202] width 789 height 405
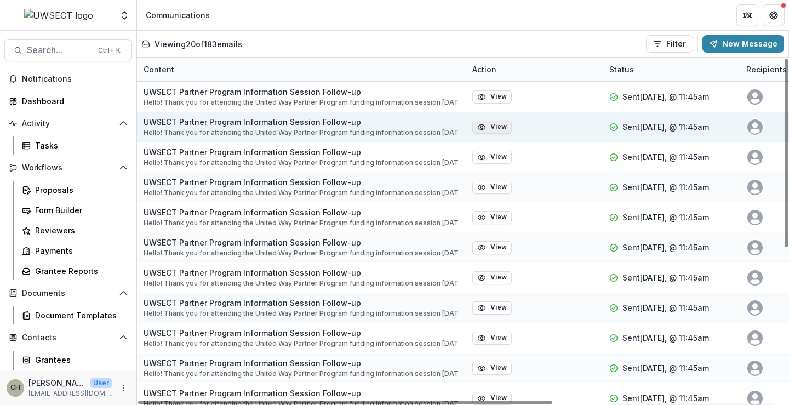
click at [501, 130] on button "View" at bounding box center [492, 127] width 39 height 13
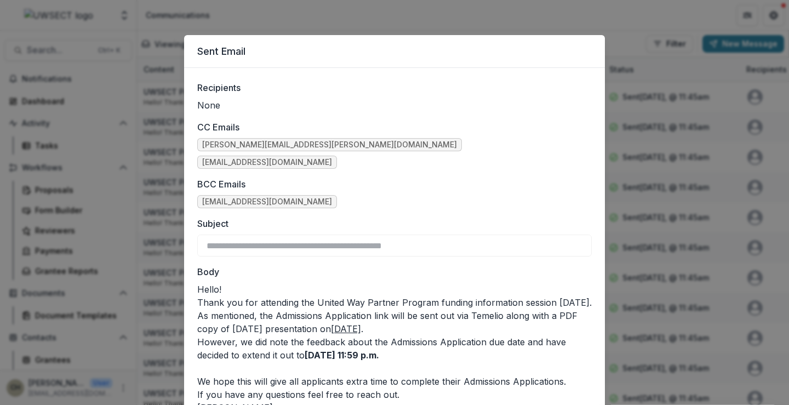
click at [610, 17] on div "**********" at bounding box center [394, 202] width 789 height 405
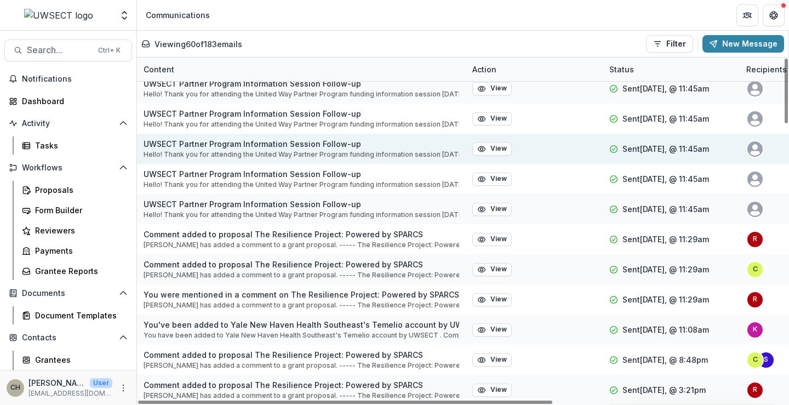
scroll to position [938, 0]
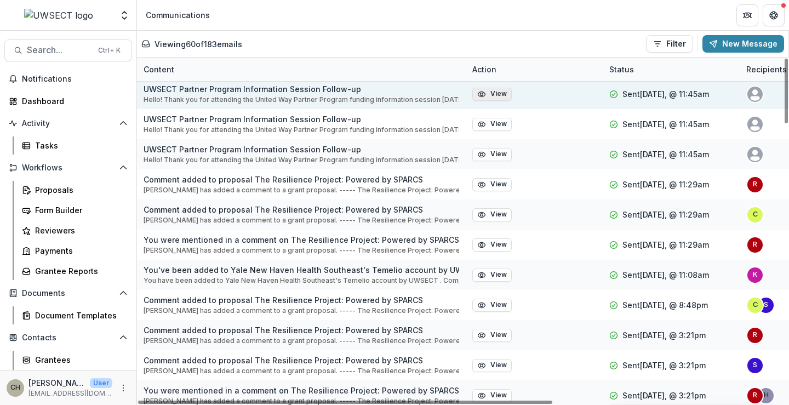
click at [498, 92] on button "View" at bounding box center [492, 94] width 39 height 13
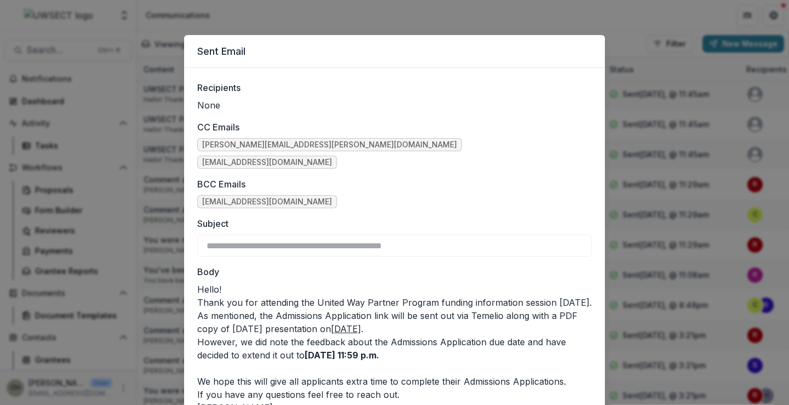
click at [564, 10] on div "**********" at bounding box center [394, 202] width 789 height 405
